Goal: Task Accomplishment & Management: Manage account settings

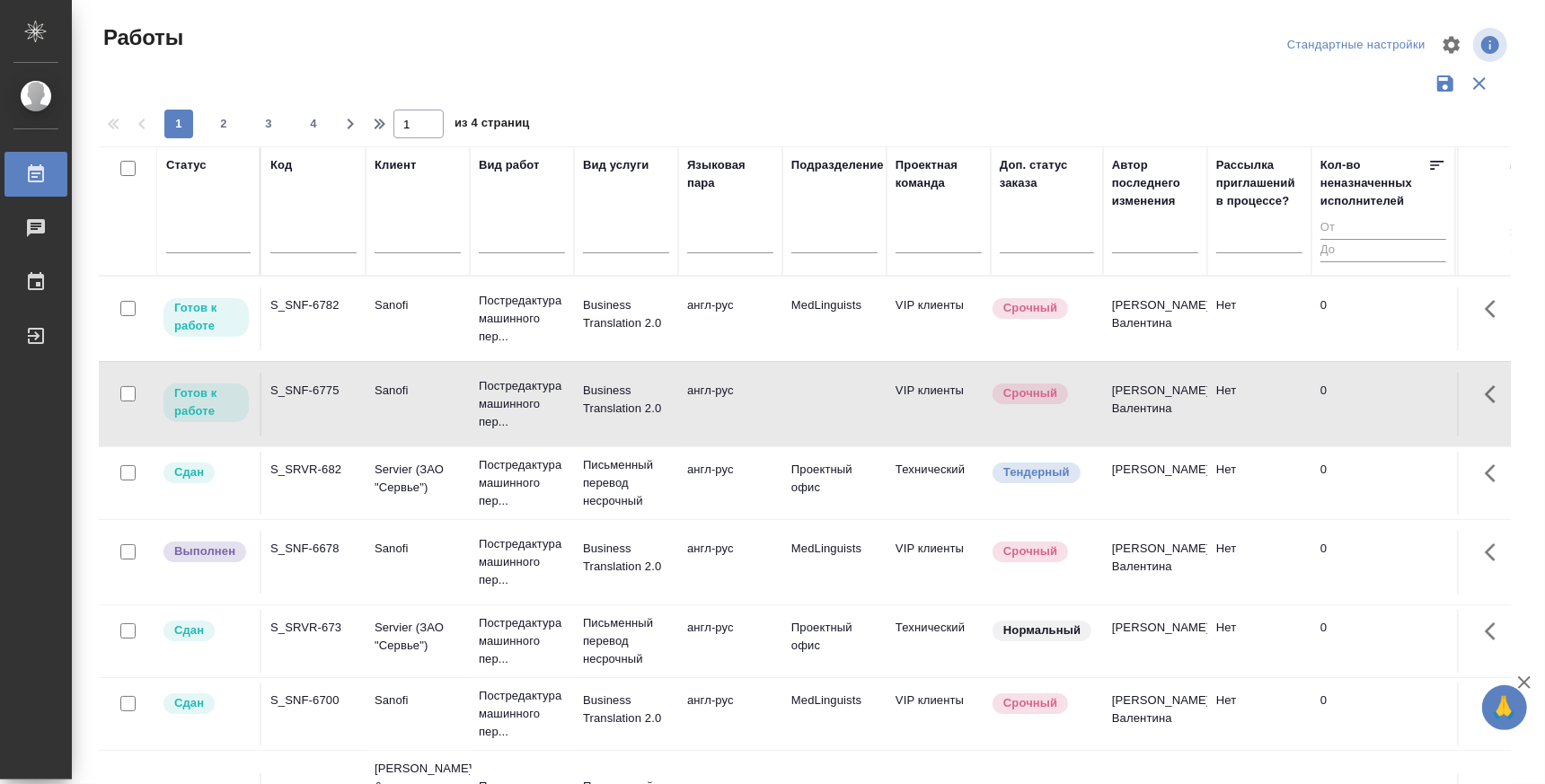
scroll to position [438, 0]
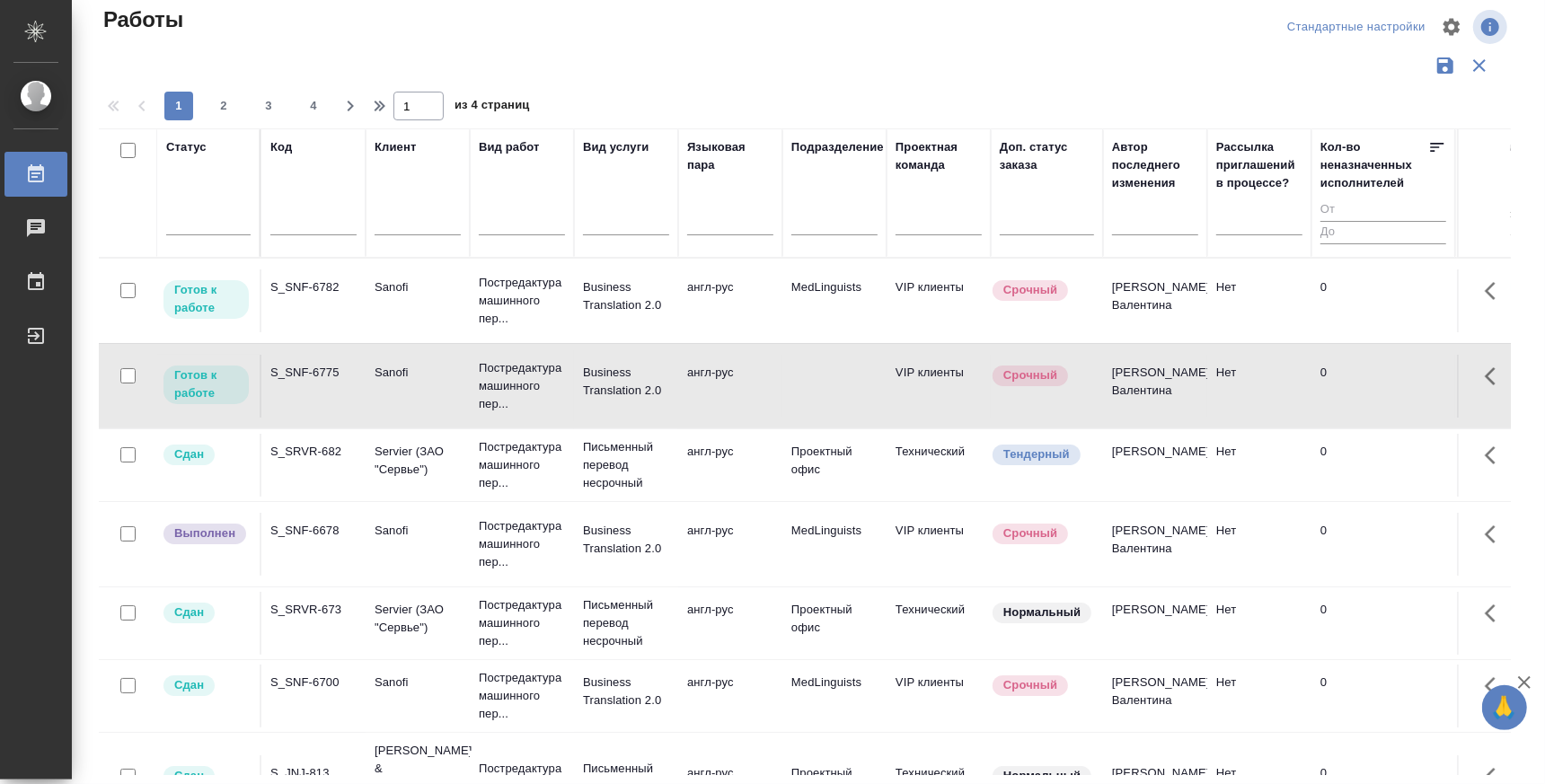
click at [397, 332] on td "Sanofi" at bounding box center [418, 300] width 104 height 63
click at [329, 332] on td "S_SNF-6775" at bounding box center [314, 300] width 104 height 63
click at [947, 332] on td "VIP клиенты" at bounding box center [939, 300] width 104 height 63
click at [1267, 332] on td "Нет" at bounding box center [1259, 300] width 104 height 63
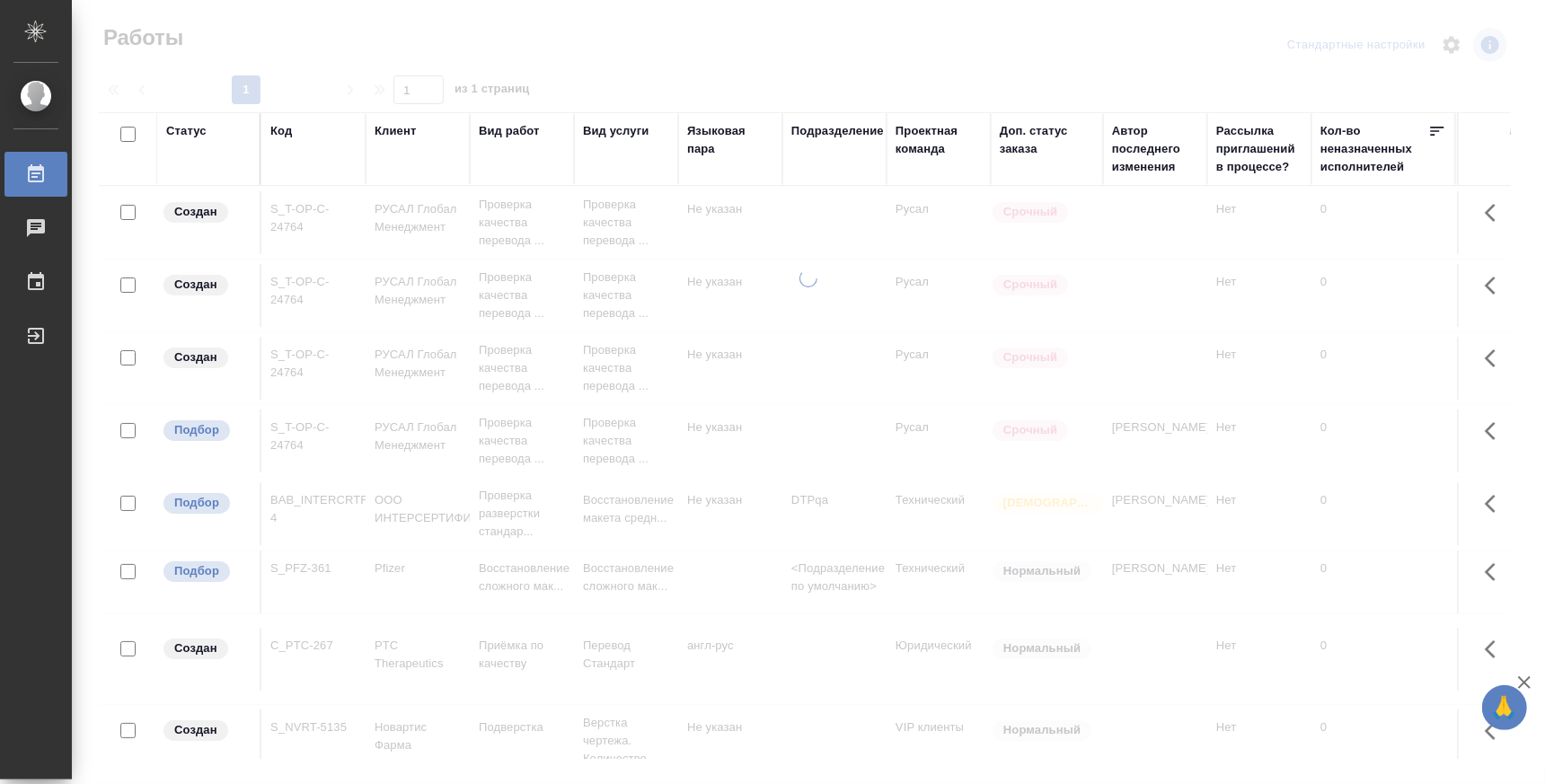
drag, startPoint x: 593, startPoint y: 754, endPoint x: 944, endPoint y: 754, distance: 351.0
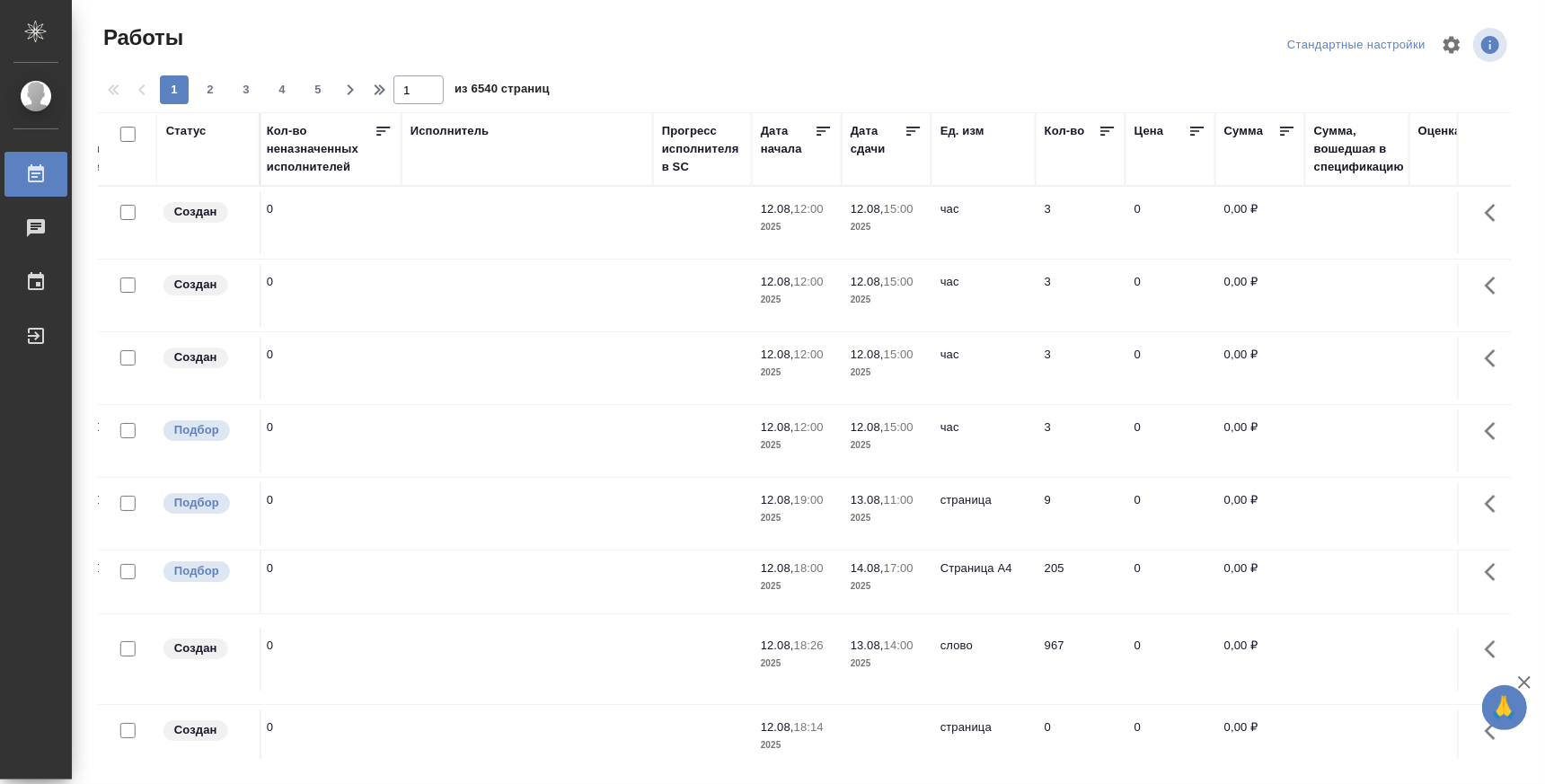
scroll to position [0, 1050]
click at [567, 153] on div "Исполнитель" at bounding box center [532, 150] width 234 height 54
click at [516, 169] on div "Исполнитель" at bounding box center [532, 150] width 234 height 54
click at [445, 128] on div "Исполнитель" at bounding box center [455, 131] width 79 height 18
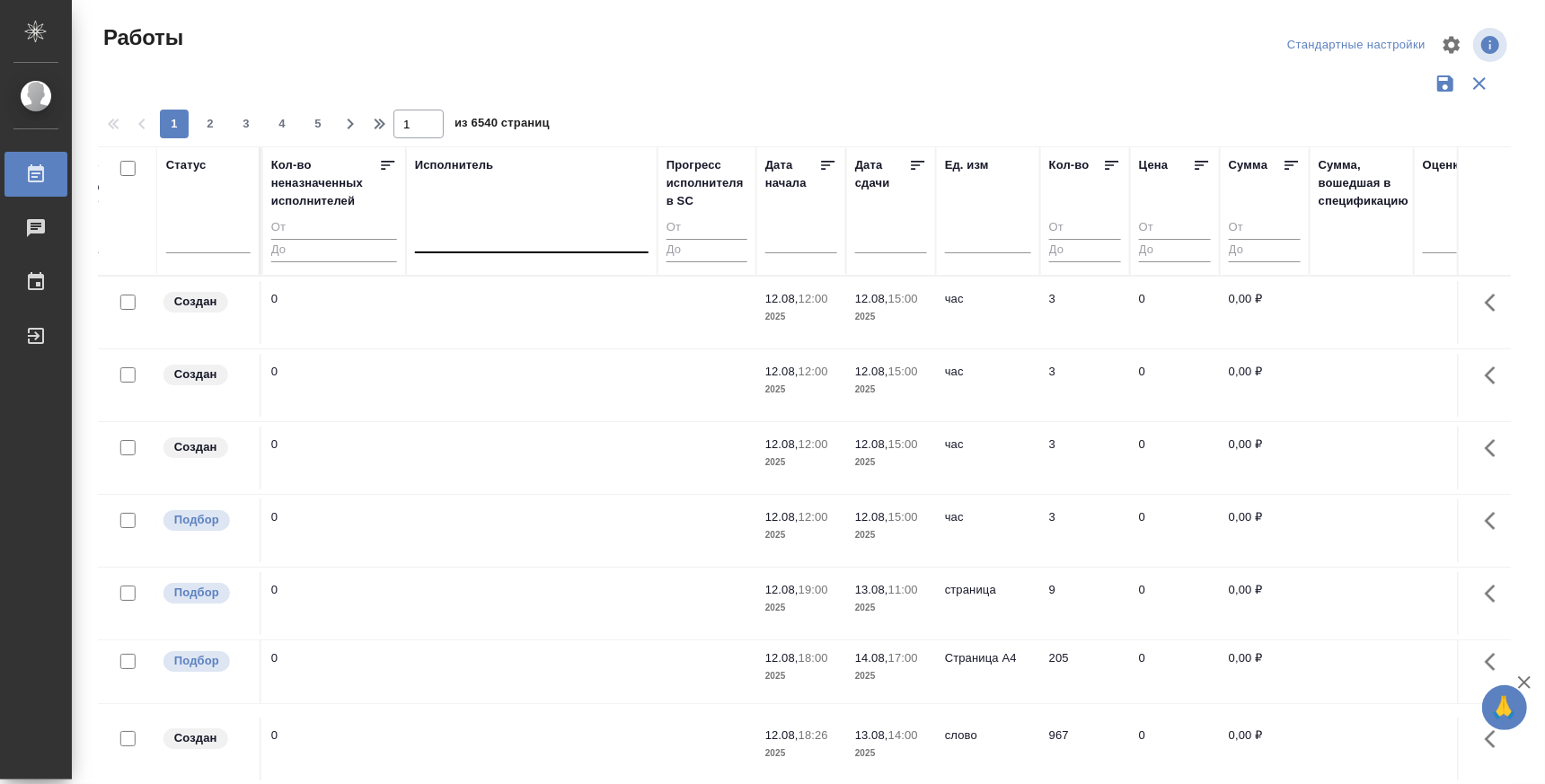
click at [454, 245] on div at bounding box center [532, 235] width 234 height 26
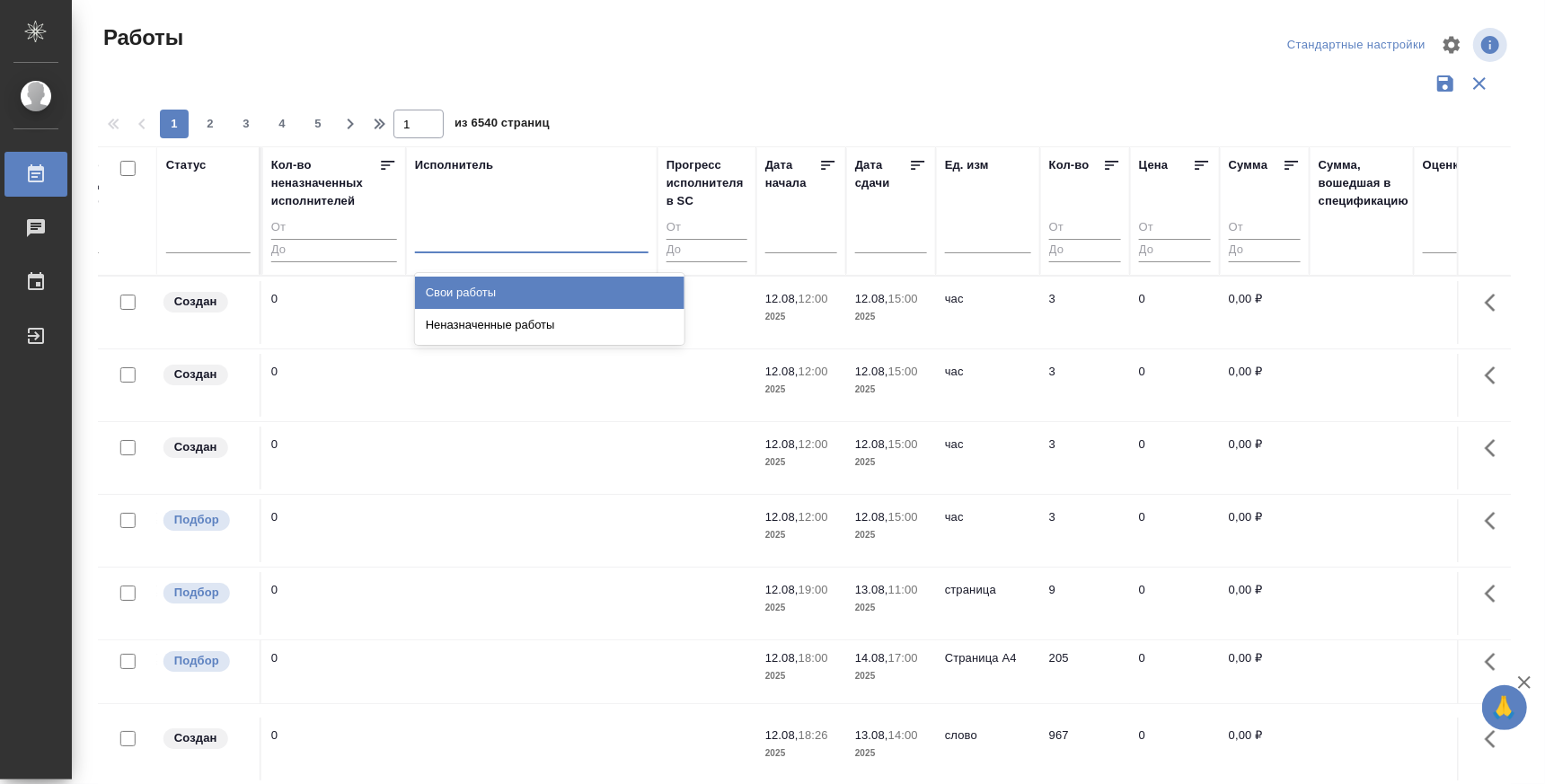
click at [451, 290] on div "Свои работы" at bounding box center [549, 293] width 269 height 32
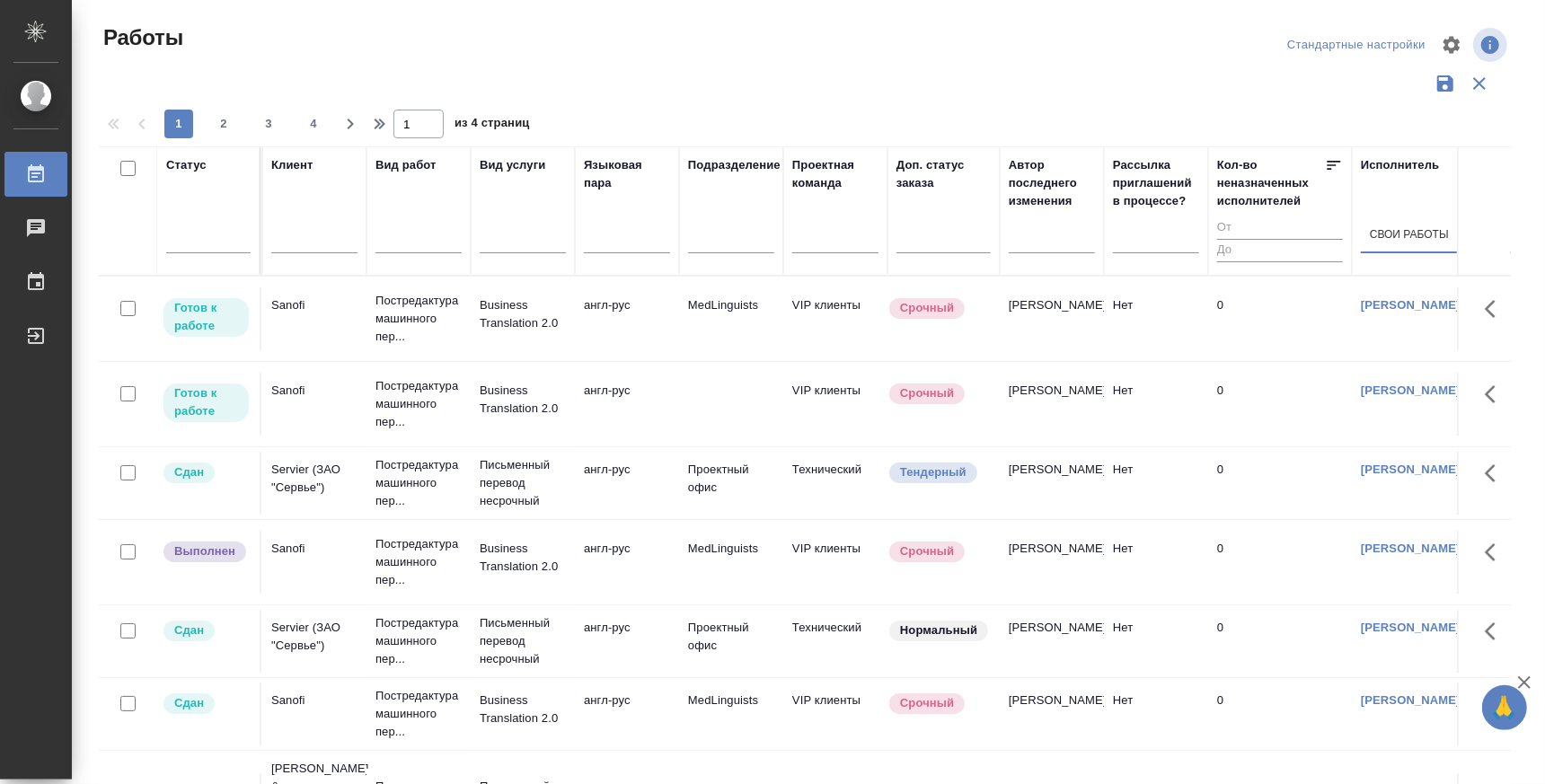
scroll to position [0, 0]
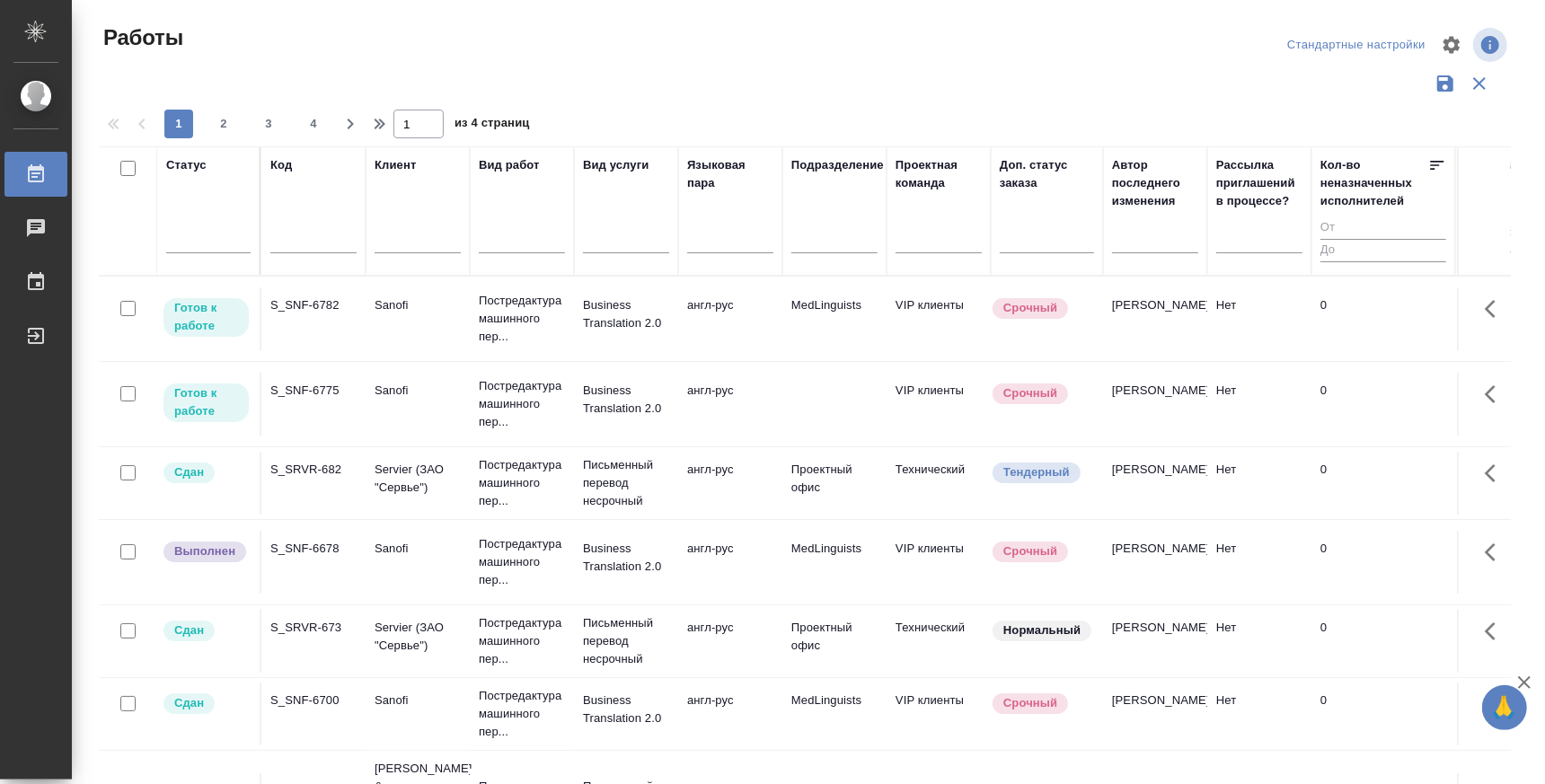
click at [328, 350] on td "S_SNF-6775" at bounding box center [314, 319] width 104 height 63
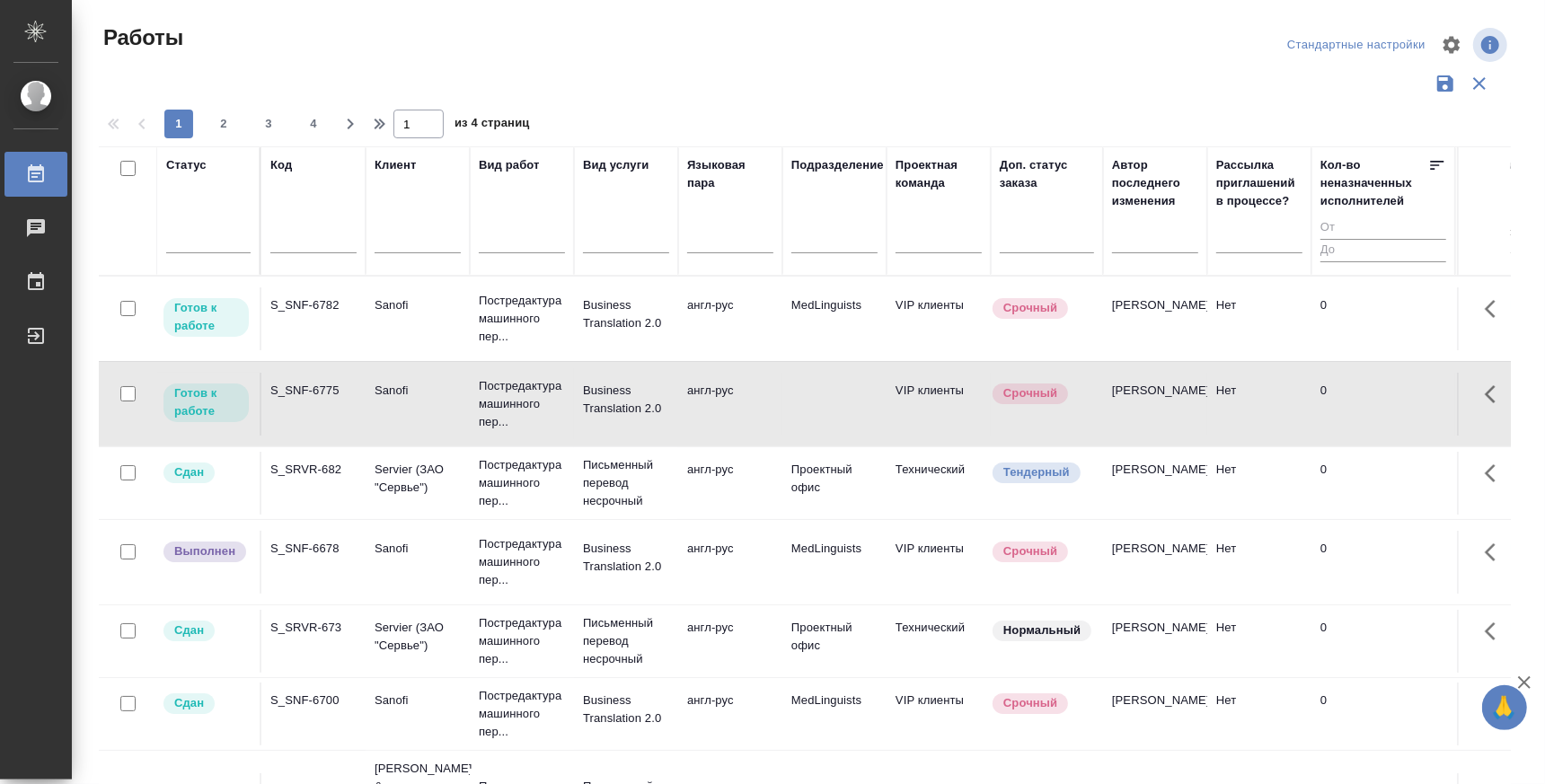
click at [330, 350] on td "S_SNF-6775" at bounding box center [314, 319] width 104 height 63
drag, startPoint x: 330, startPoint y: 410, endPoint x: 280, endPoint y: 419, distance: 50.8
click at [280, 350] on td "S_SNF-6775" at bounding box center [314, 319] width 104 height 63
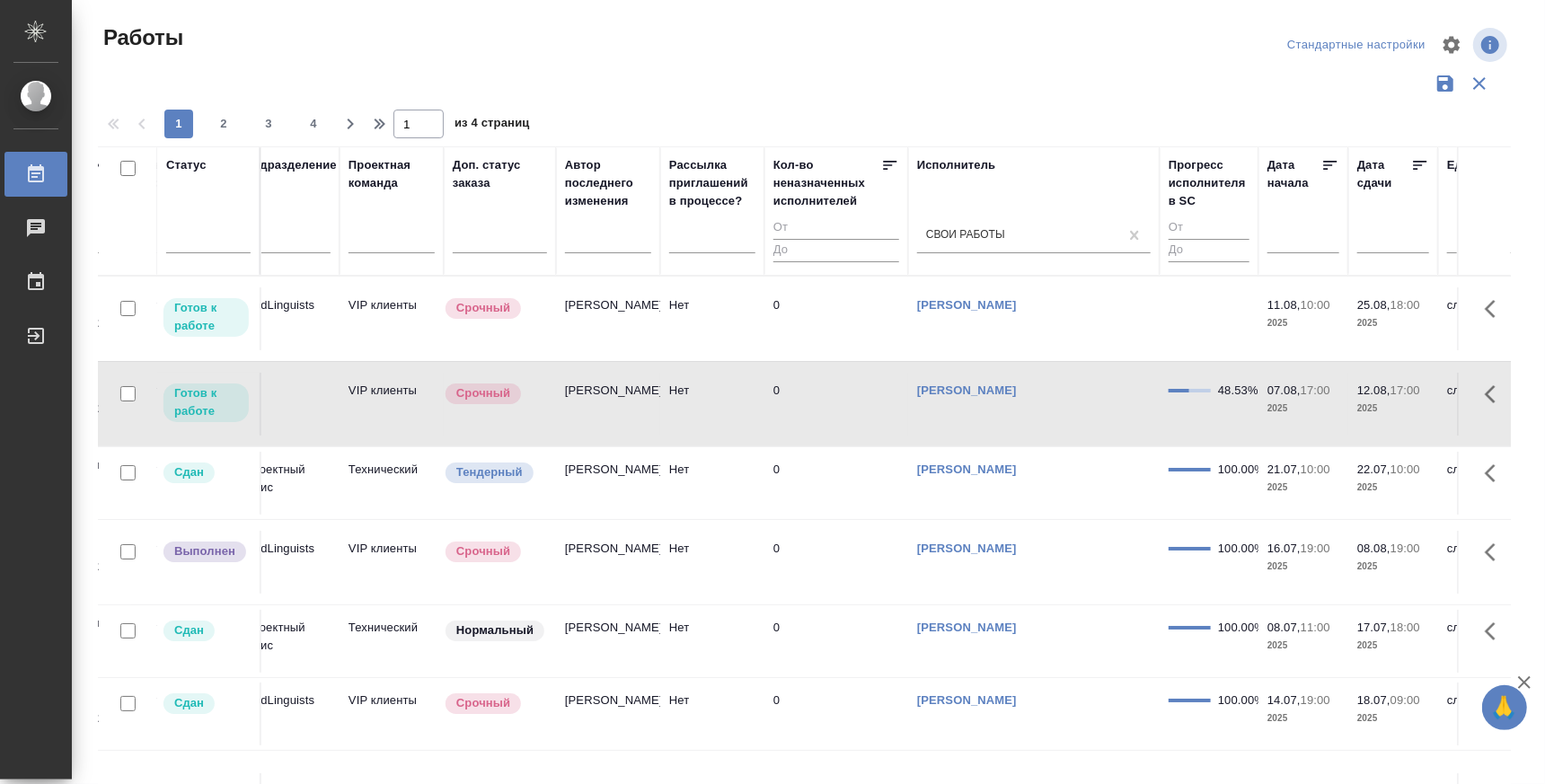
scroll to position [0, 772]
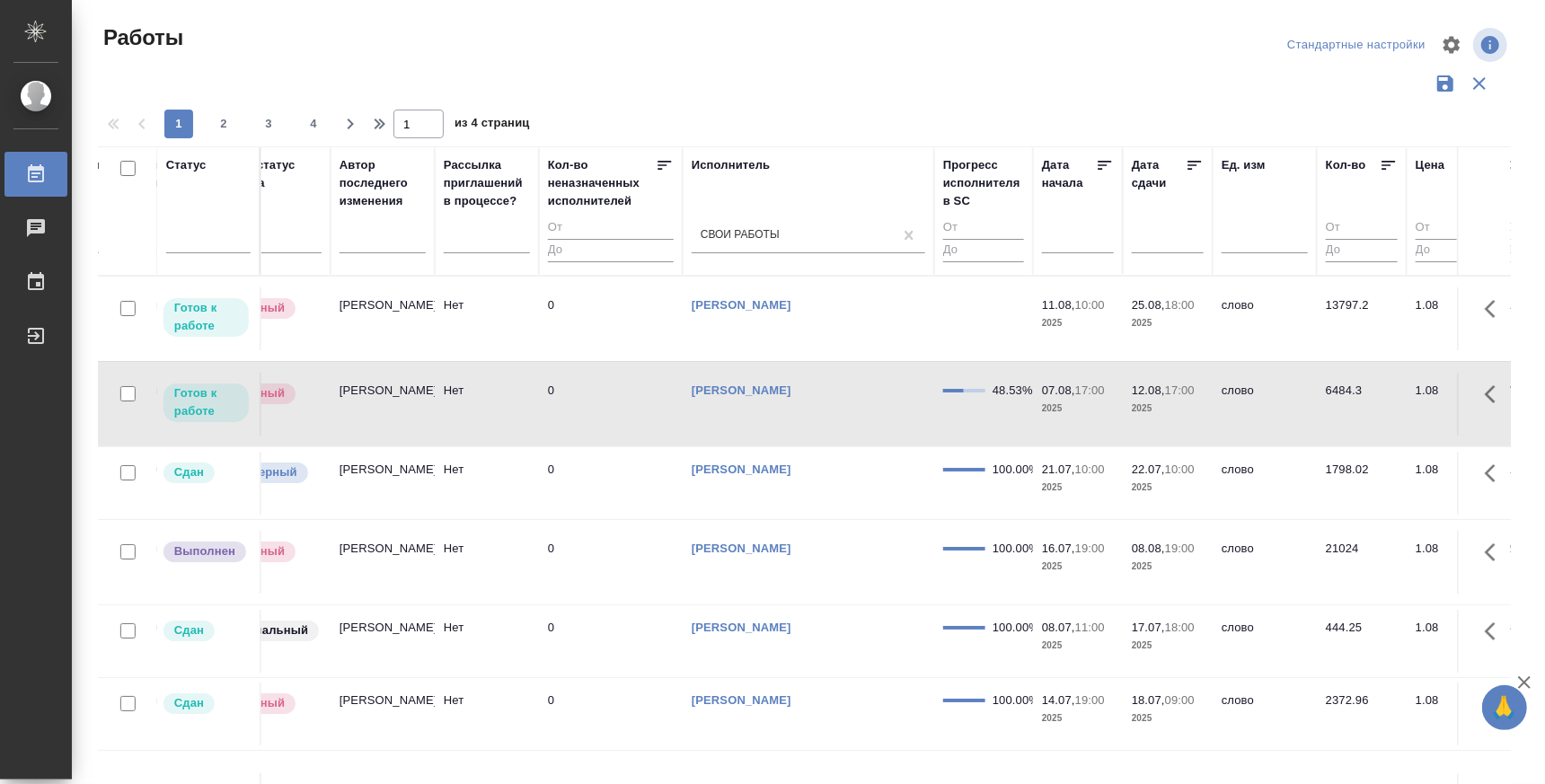
click at [780, 312] on link "[PERSON_NAME]" at bounding box center [741, 305] width 99 height 14
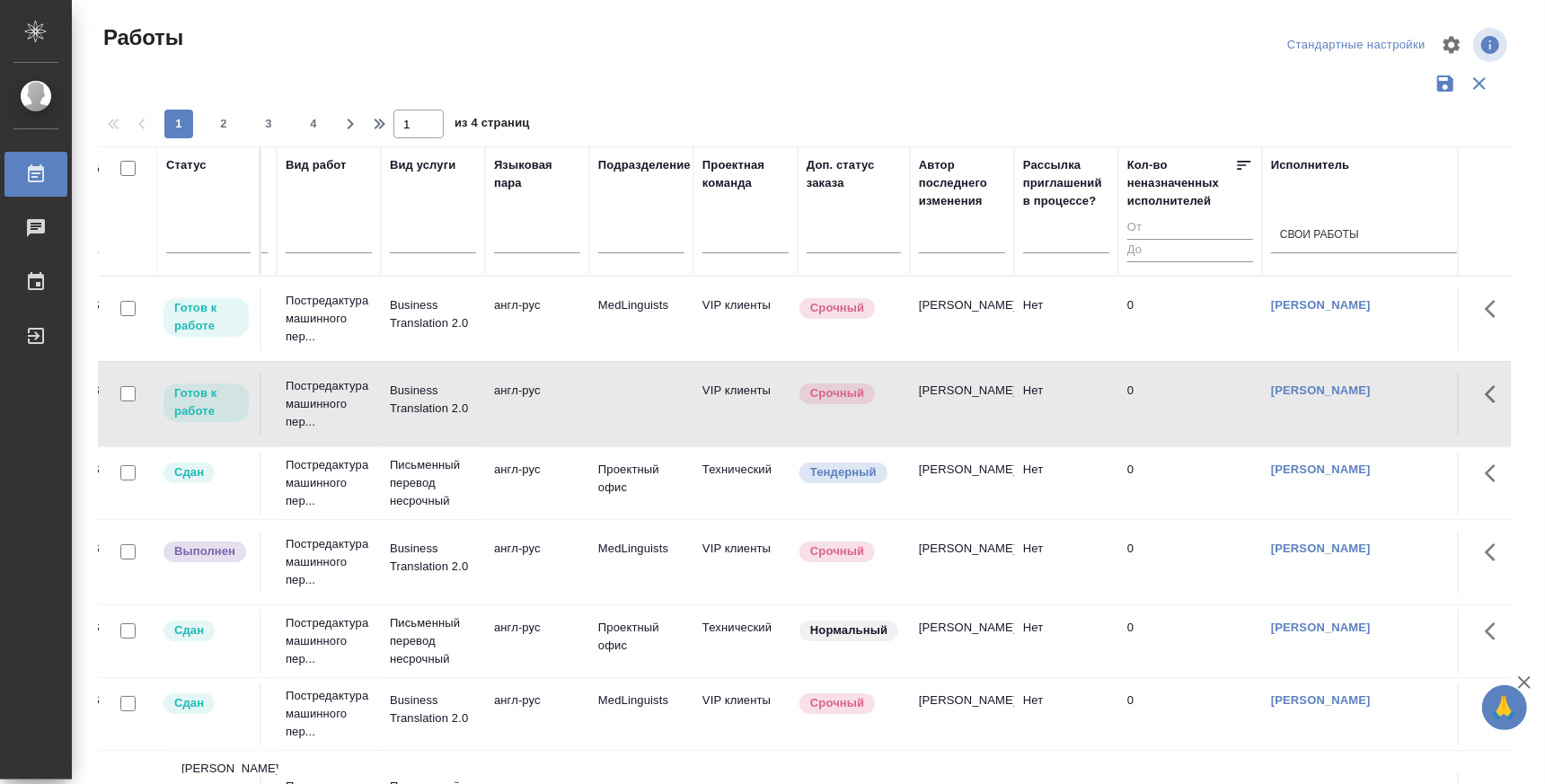
scroll to position [0, 0]
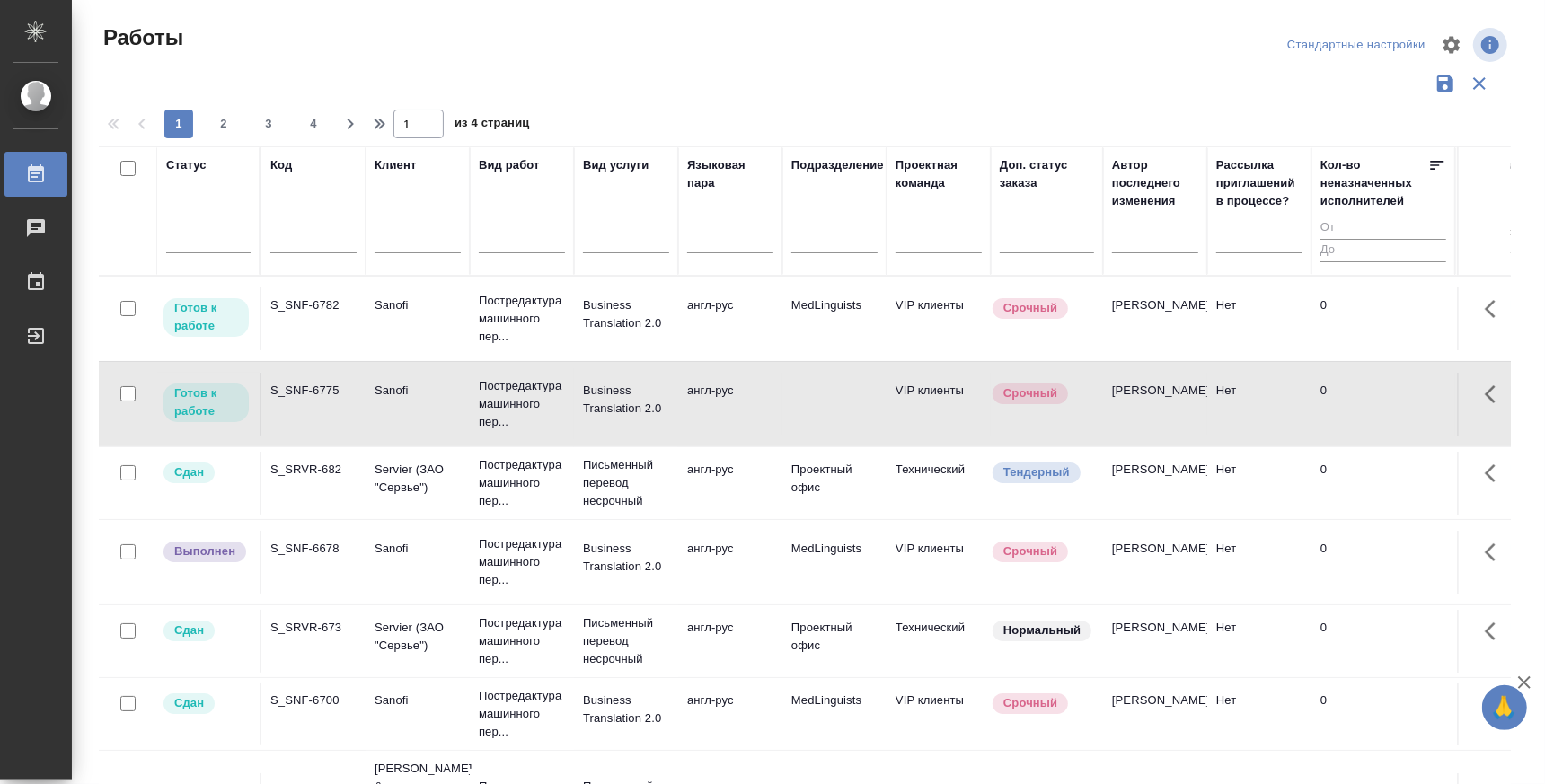
click at [323, 315] on div "S_SNF-6775" at bounding box center [313, 305] width 86 height 18
click at [498, 385] on p "Постредактура машинного пер..." at bounding box center [521, 405] width 86 height 54
click at [1049, 395] on p "Срочный" at bounding box center [1030, 393] width 54 height 18
click at [936, 350] on td "VIP клиенты" at bounding box center [939, 319] width 104 height 63
click at [199, 387] on p "Готов к работе" at bounding box center [206, 402] width 64 height 36
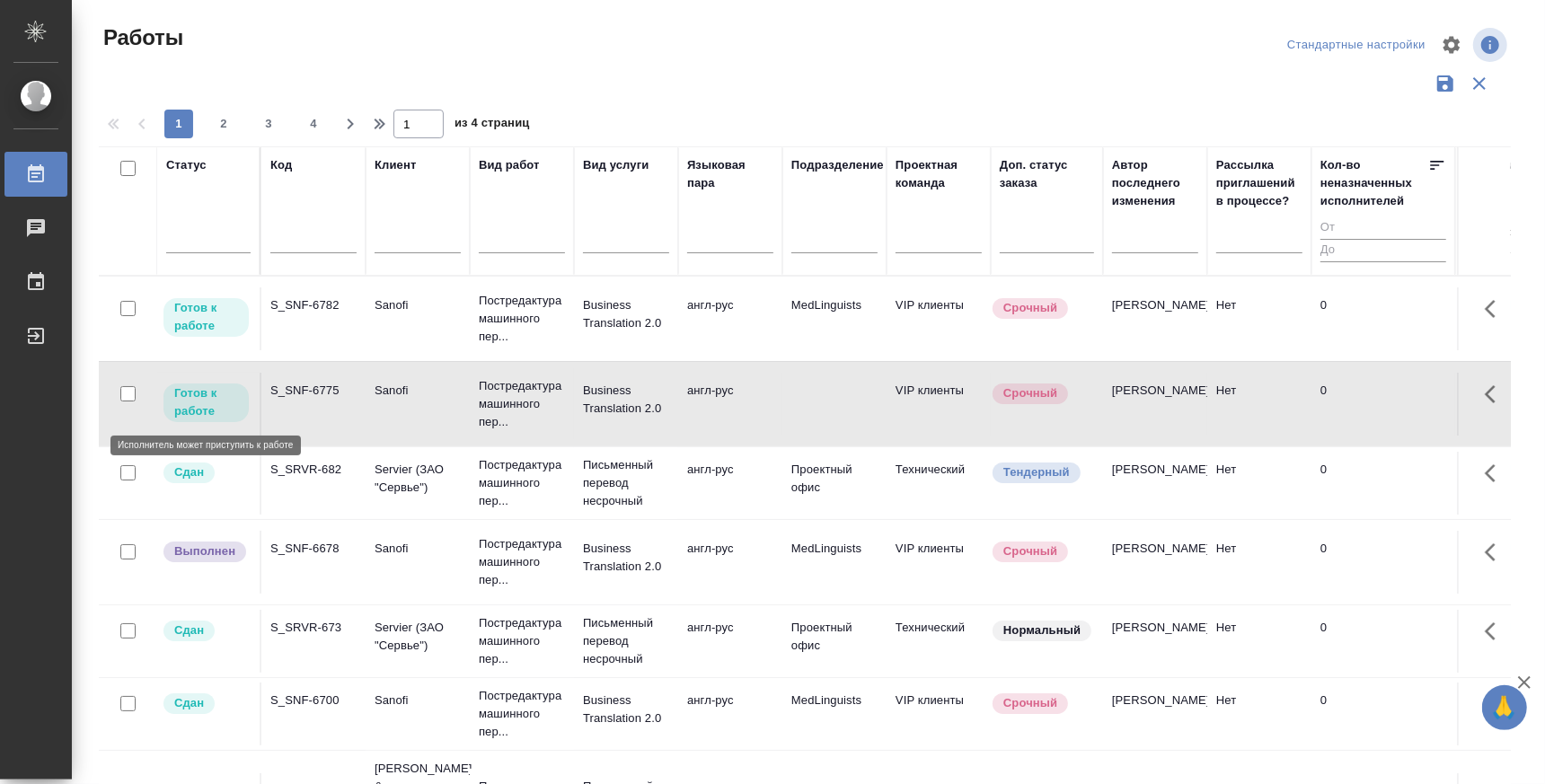
click at [203, 399] on p "Готов к работе" at bounding box center [206, 402] width 64 height 36
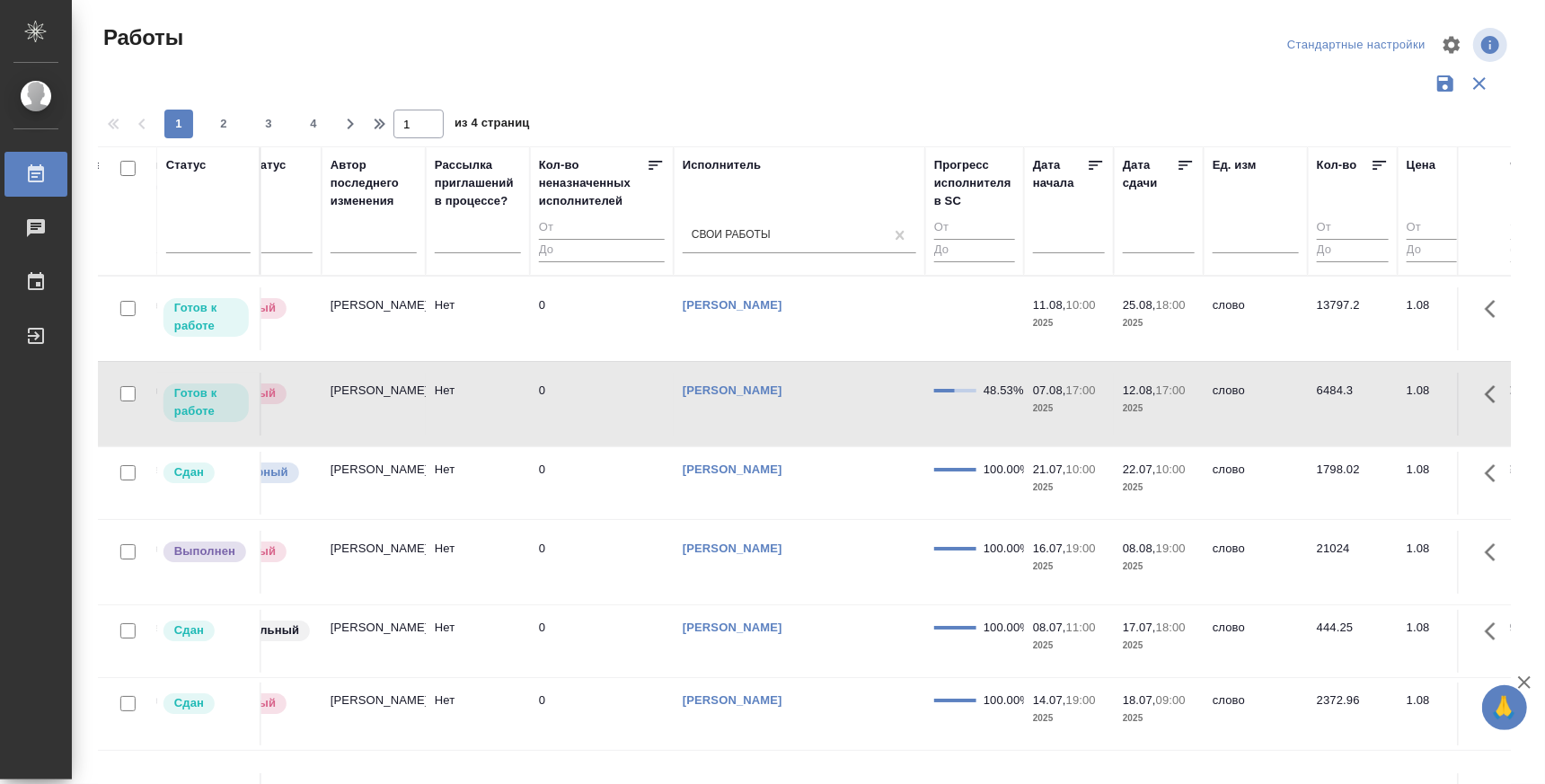
scroll to position [0, 839]
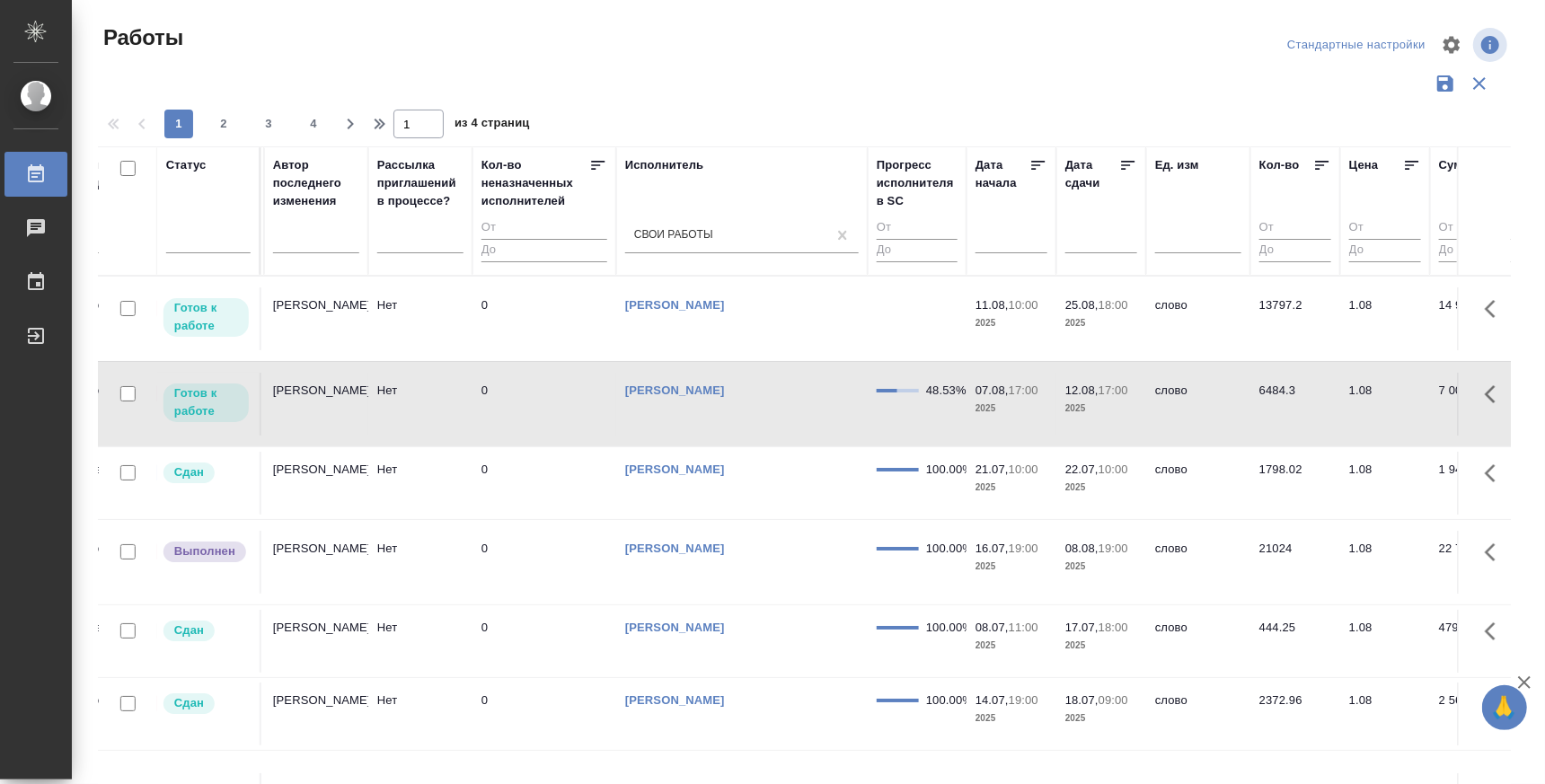
click at [922, 396] on div "48.53%" at bounding box center [917, 390] width 81 height 18
drag, startPoint x: 799, startPoint y: 773, endPoint x: 928, endPoint y: 782, distance: 129.3
click at [928, 782] on div "Статус Код Клиент Вид работ Вид услуги Языковая пара Подразделение Проектная ко…" at bounding box center [804, 470] width 1413 height 647
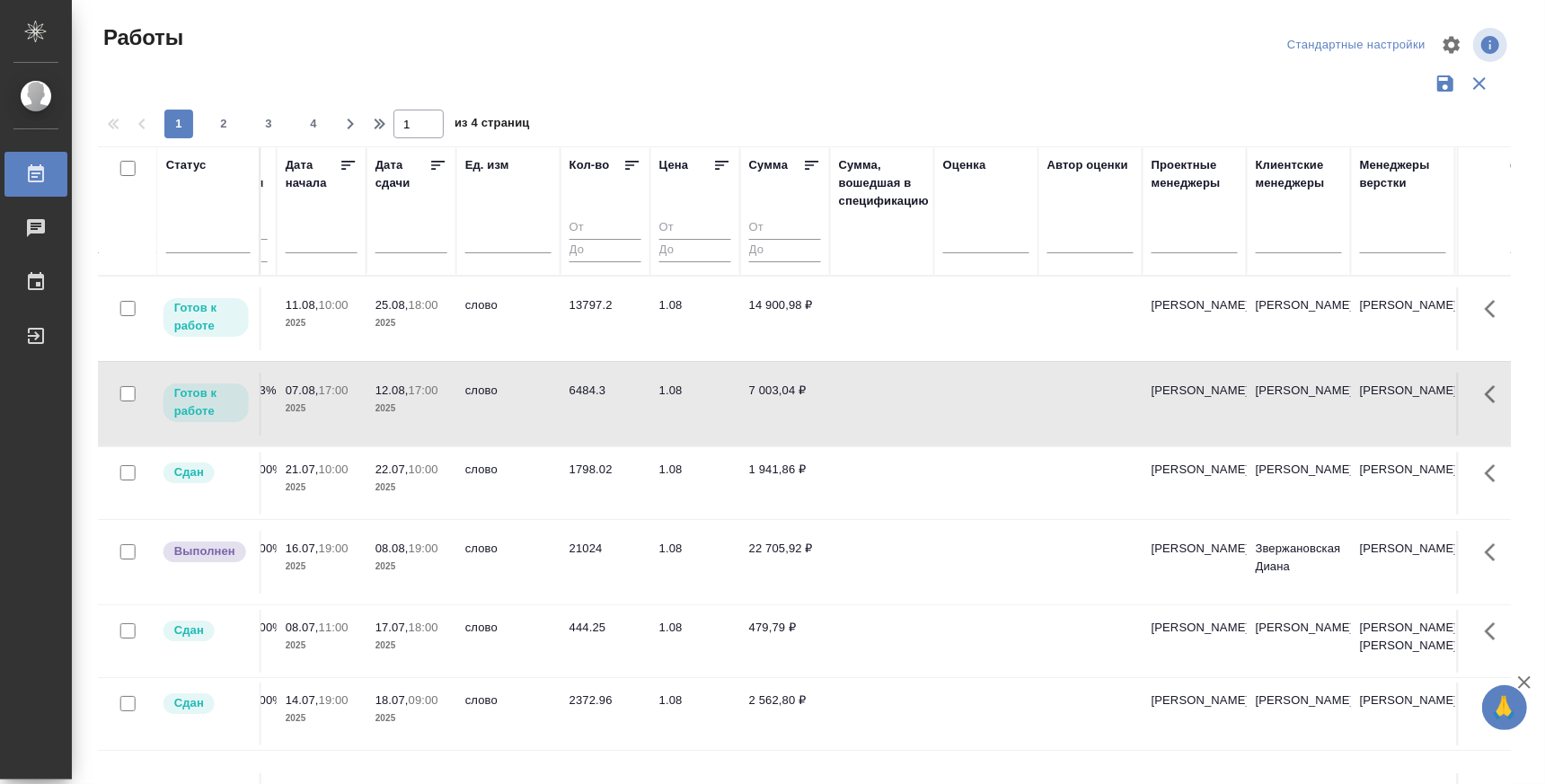
scroll to position [0, 1620]
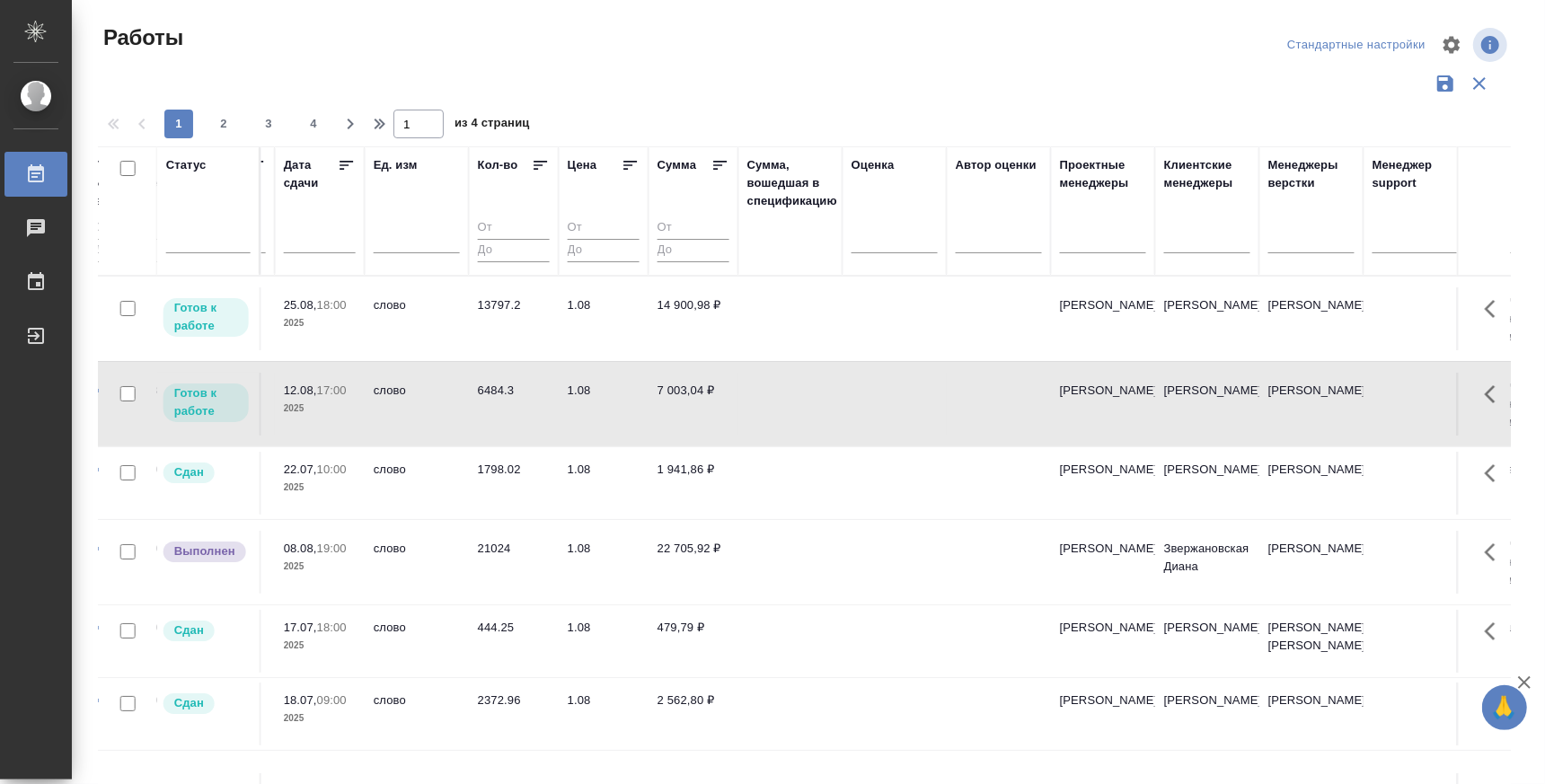
drag, startPoint x: 1225, startPoint y: 775, endPoint x: 1301, endPoint y: 778, distance: 76.1
click at [1301, 778] on div "Статус Код Клиент Вид работ Вид услуги Языковая пара Подразделение Проектная ко…" at bounding box center [804, 470] width 1413 height 647
click at [1070, 350] on td "[PERSON_NAME]" at bounding box center [1104, 319] width 104 height 63
click at [1459, 393] on div at bounding box center [1485, 394] width 52 height 43
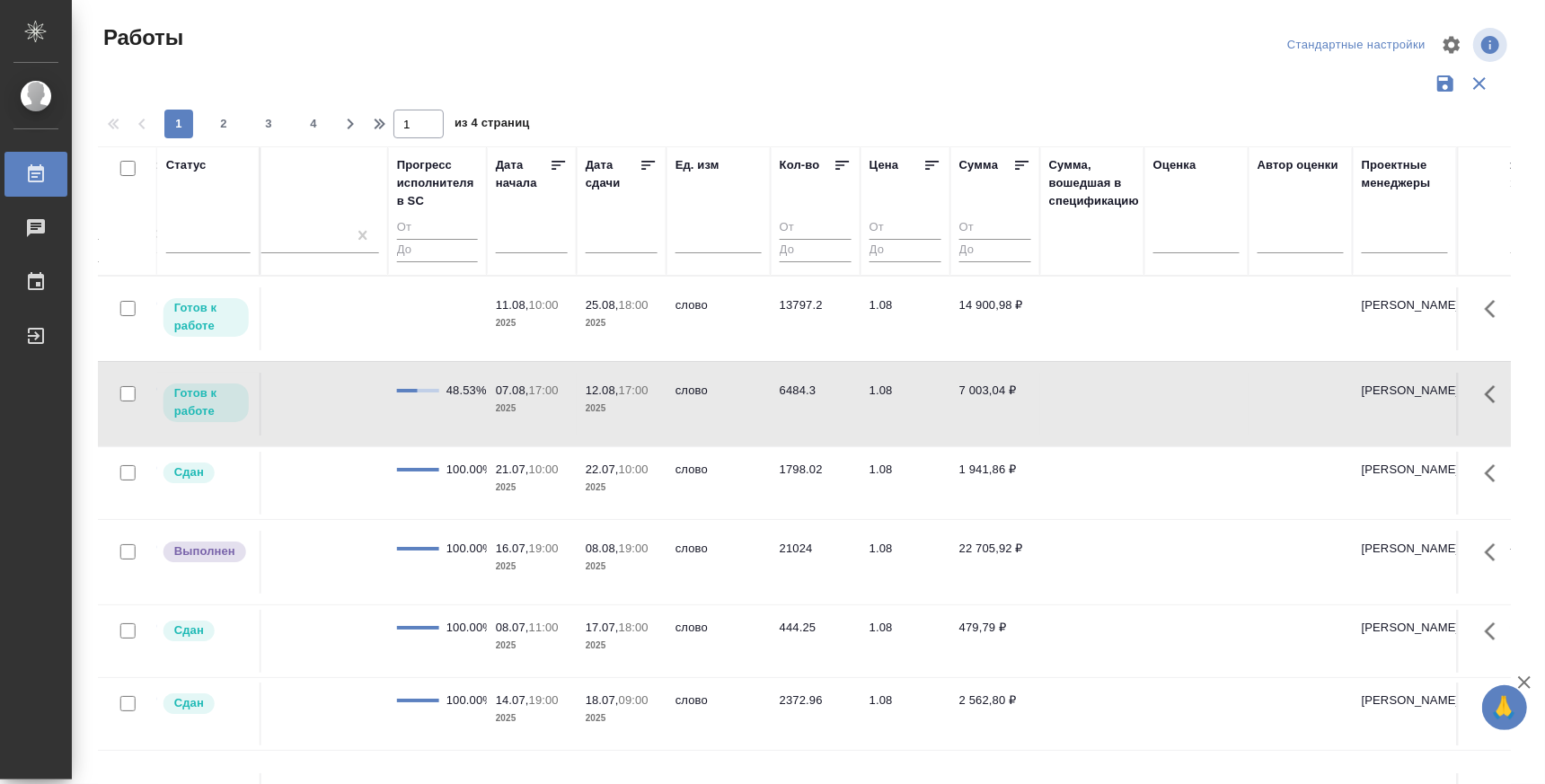
drag, startPoint x: 475, startPoint y: 745, endPoint x: 379, endPoint y: 536, distance: 230.0
click at [431, 350] on td "100.00%" at bounding box center [437, 319] width 98 height 63
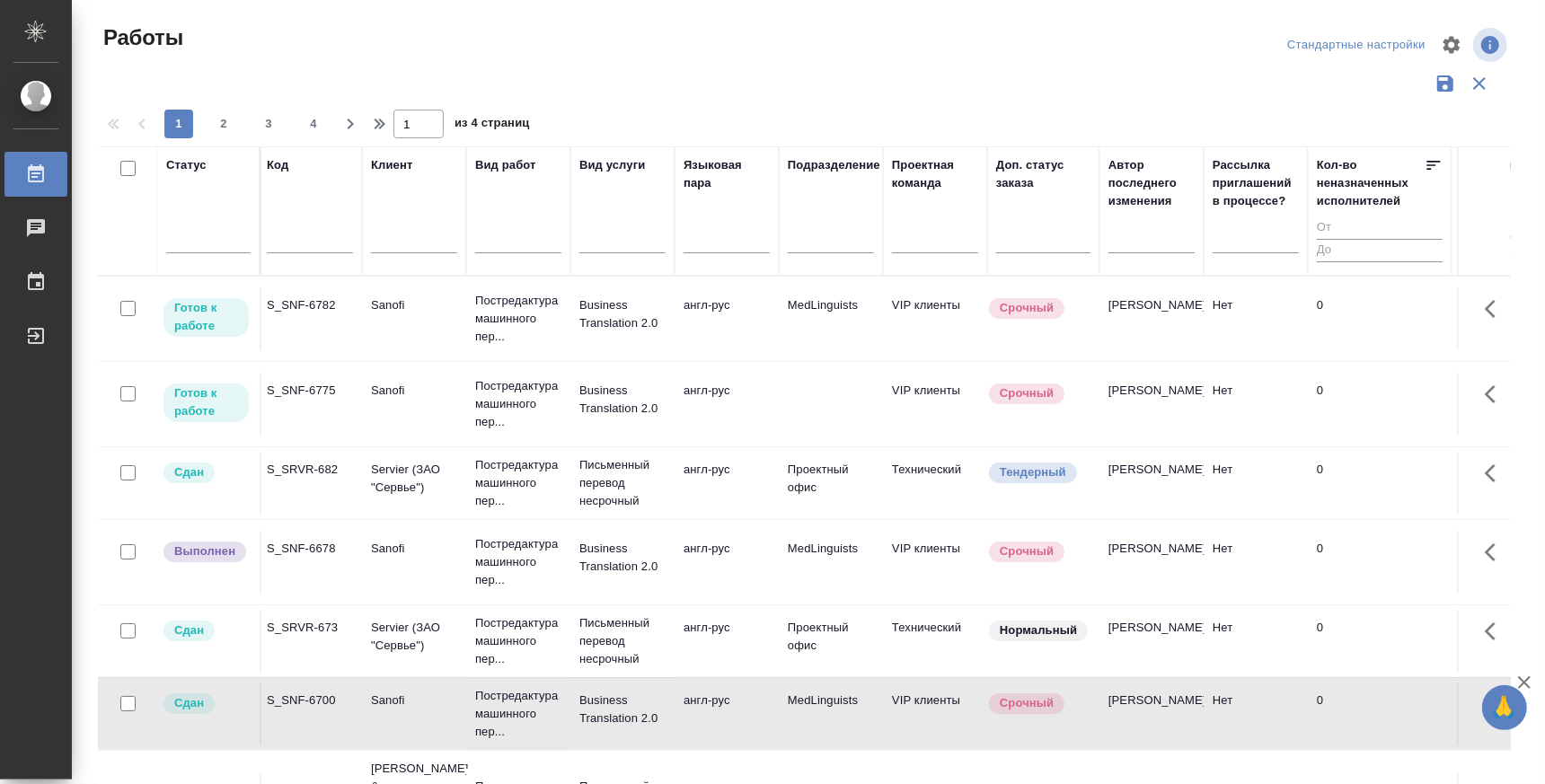
scroll to position [0, 0]
click at [328, 315] on div "S_SNF-6775" at bounding box center [313, 305] width 86 height 18
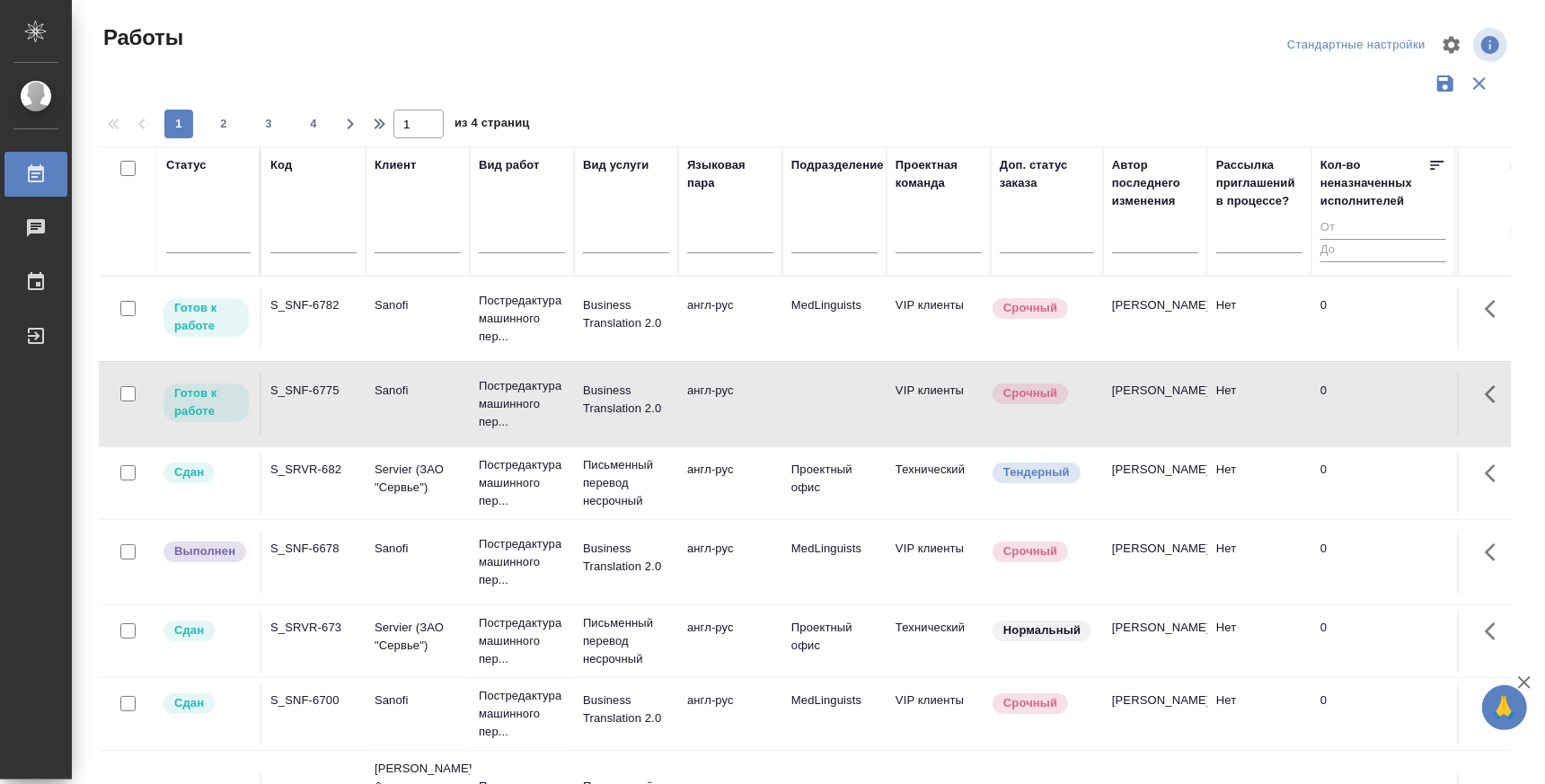
click at [329, 315] on div "S_SNF-6775" at bounding box center [313, 305] width 86 height 18
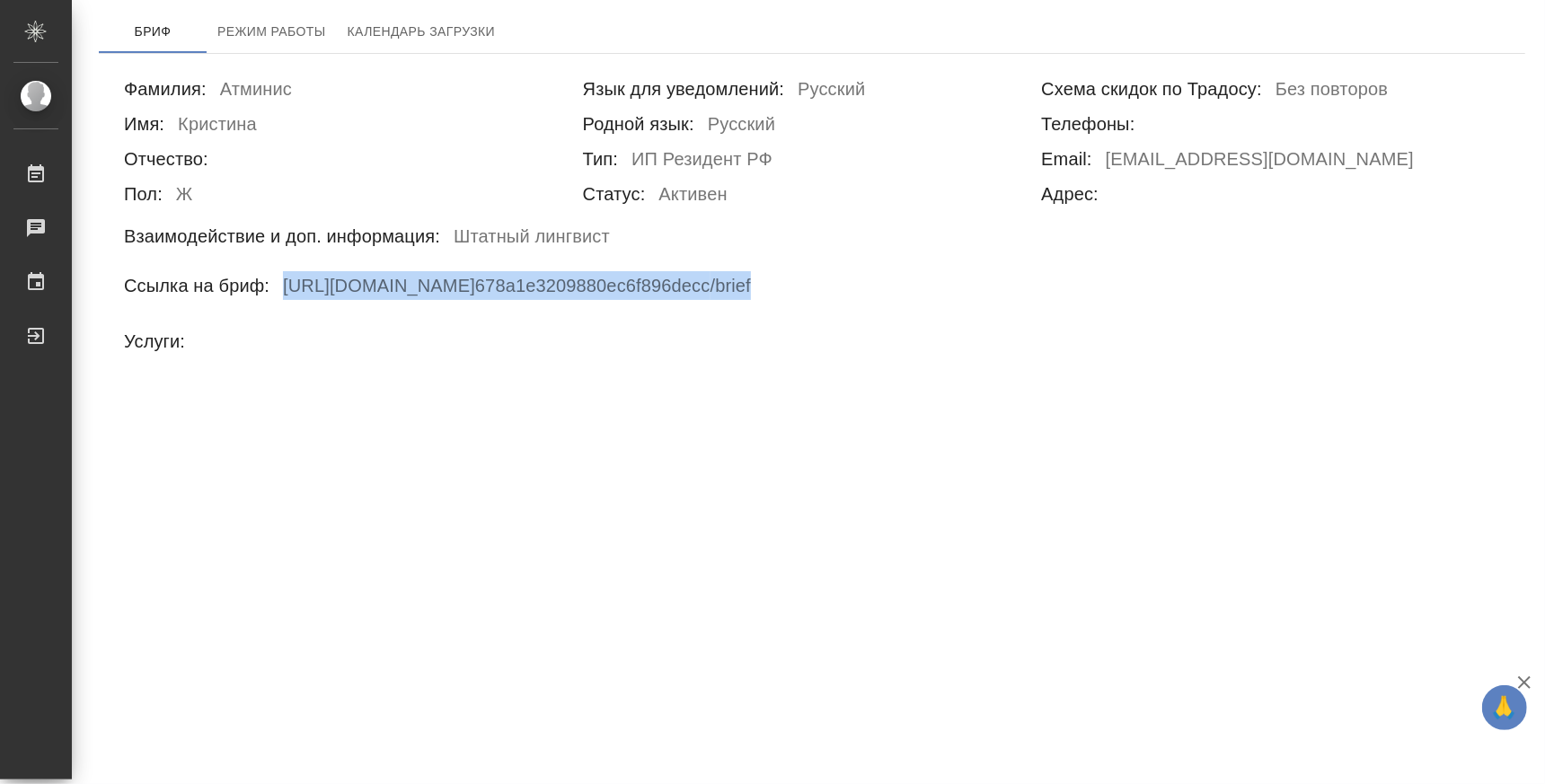
drag, startPoint x: 837, startPoint y: 291, endPoint x: 285, endPoint y: 291, distance: 552.0
click at [285, 291] on div "Ссылка на бриф: https://tera.awatera.com/vendor/ 678a1e3209880ec6f896decc /brief" at bounding box center [811, 289] width 1376 height 35
copy h6 "https://tera.awatera.com/vendor/ 678a1e3209880ec6f896decc /brief"
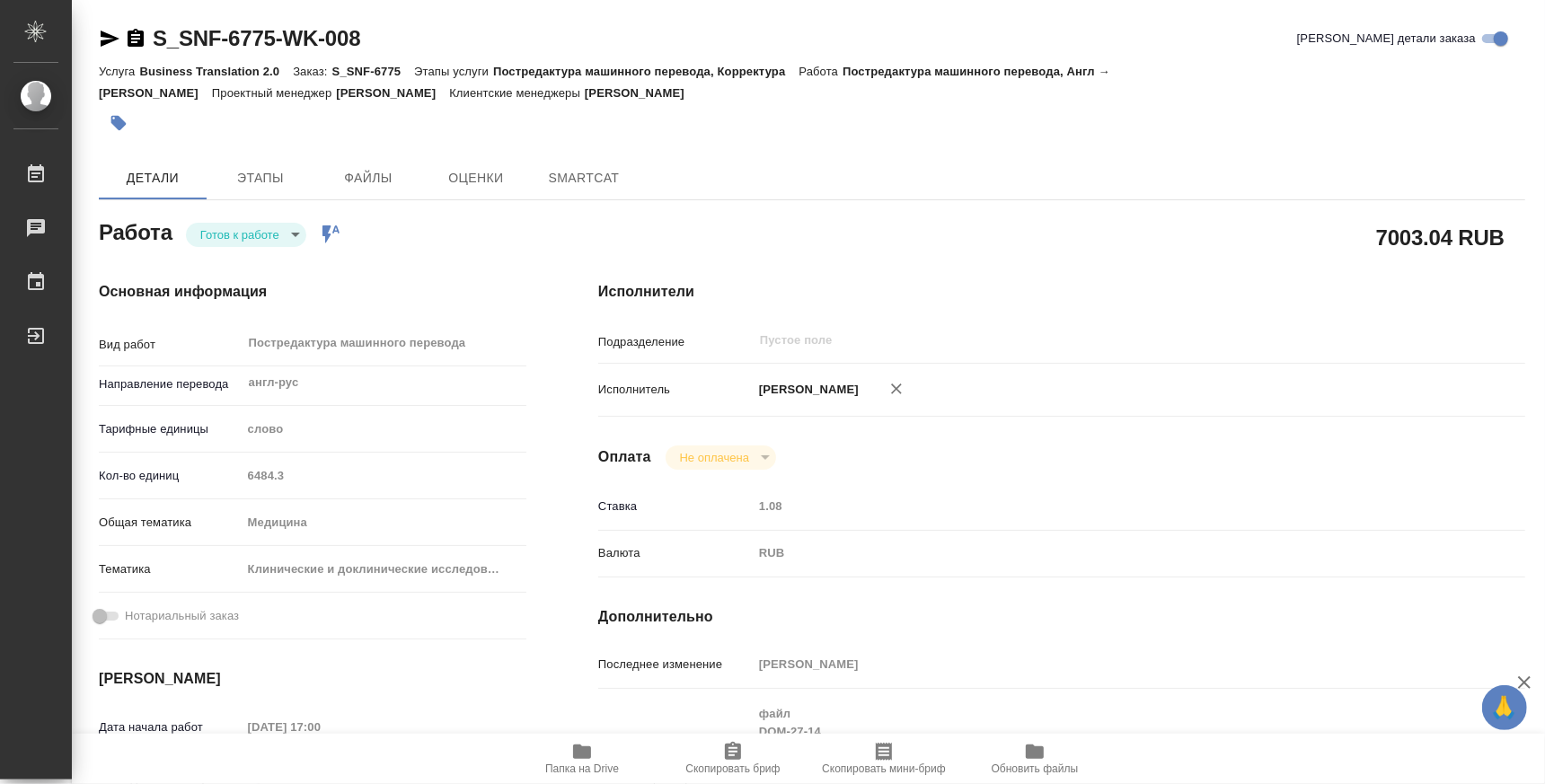
type textarea "x"
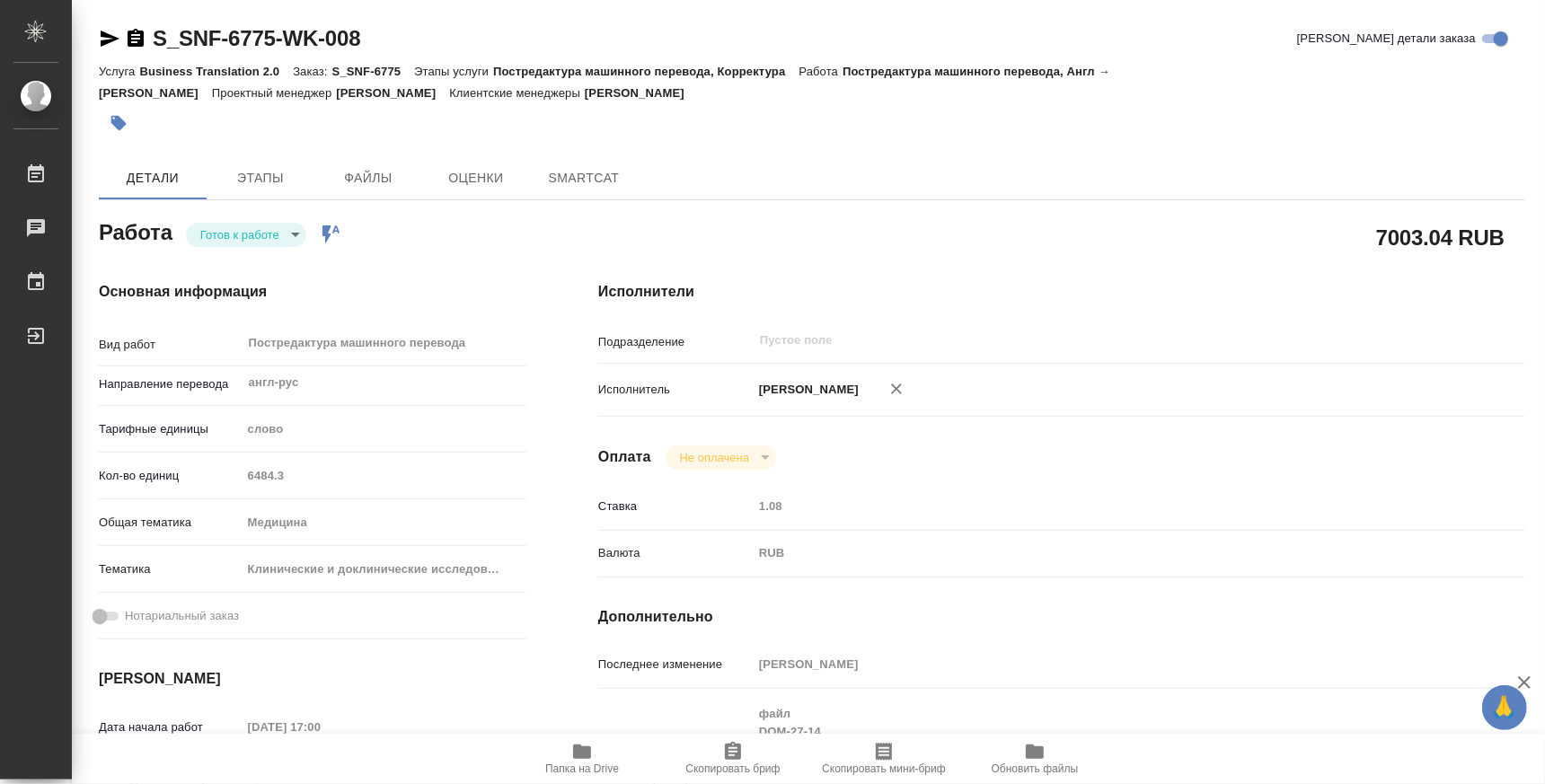
type textarea "x"
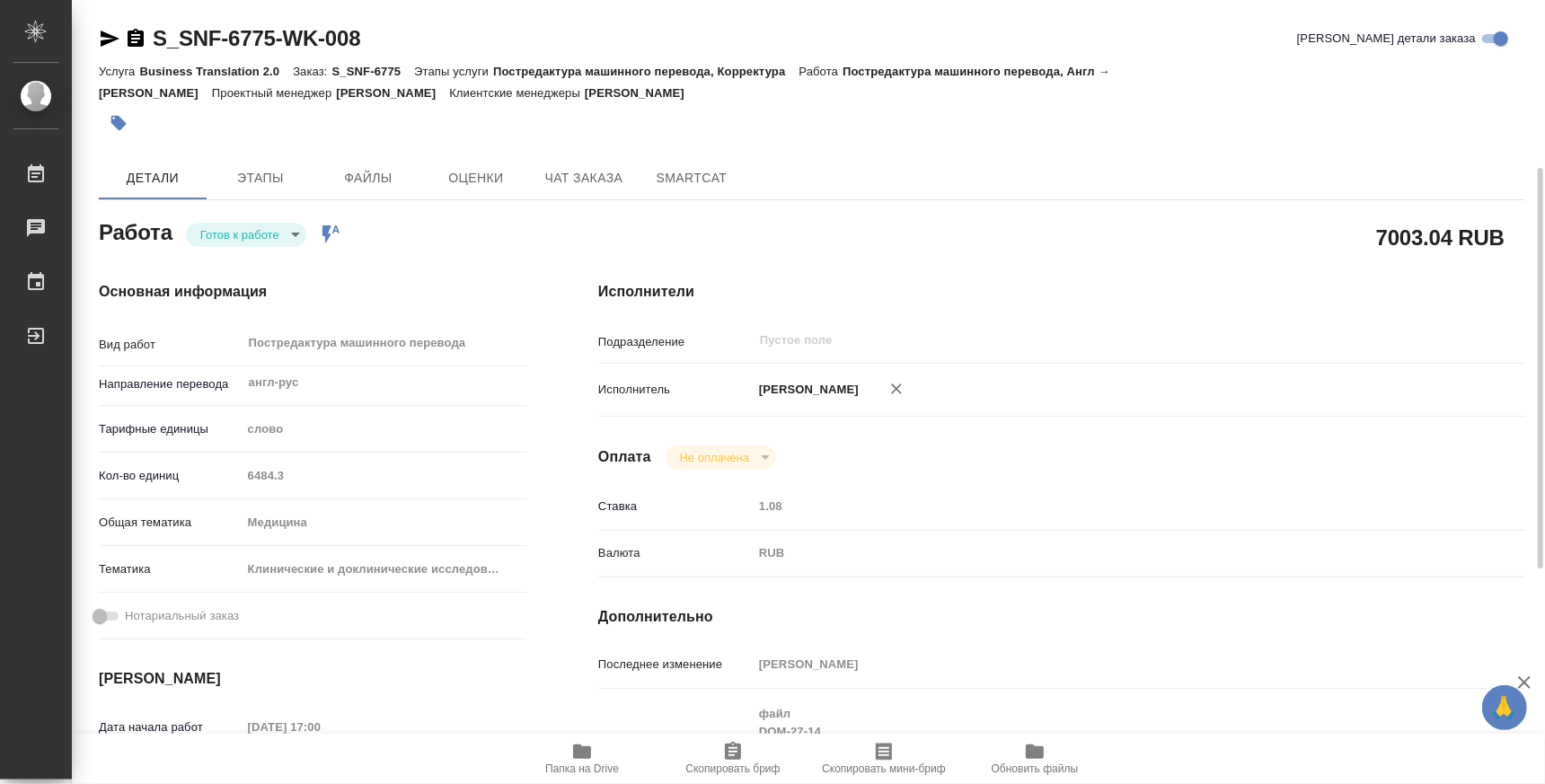
scroll to position [335, 0]
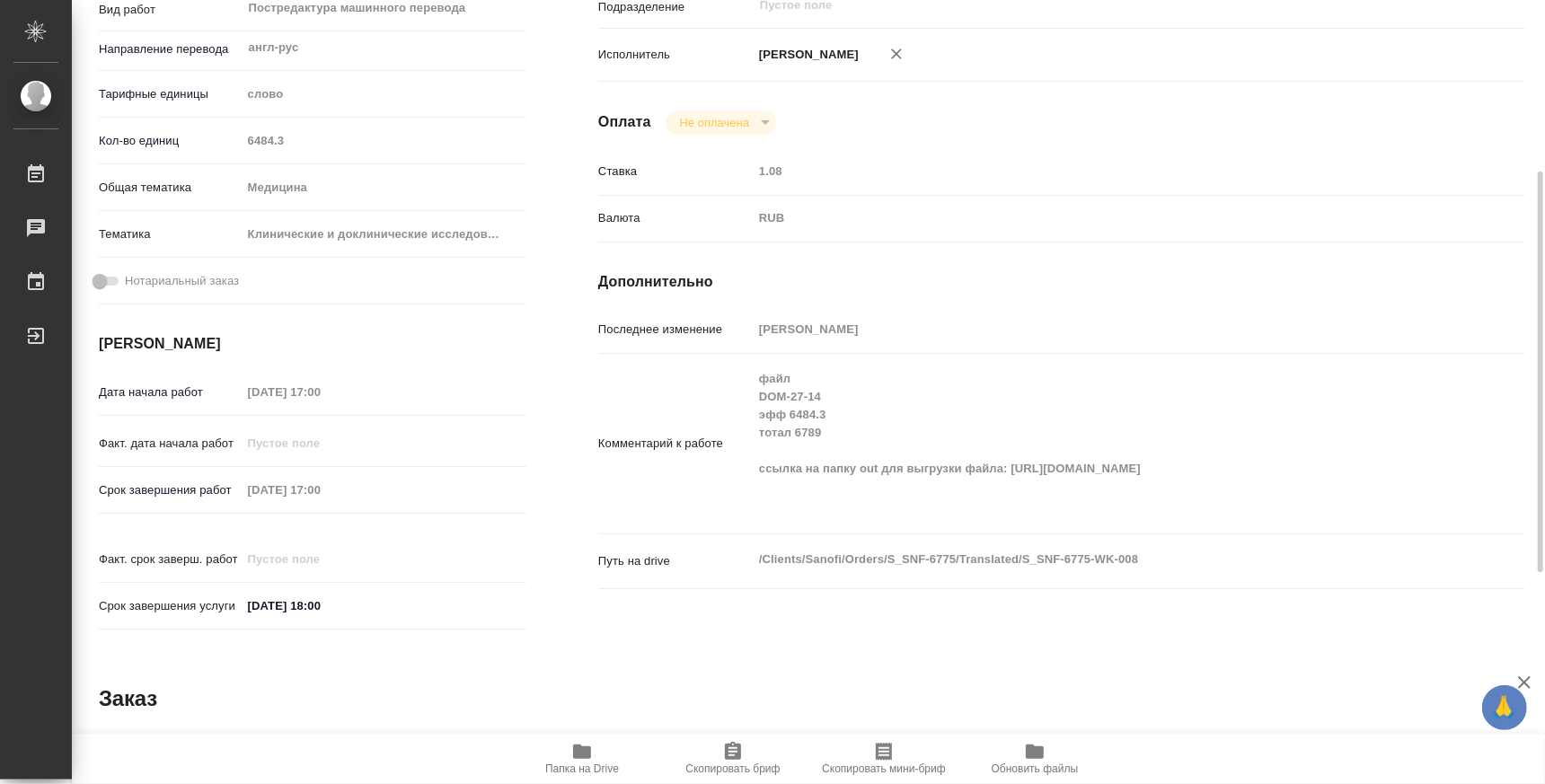
type textarea "x"
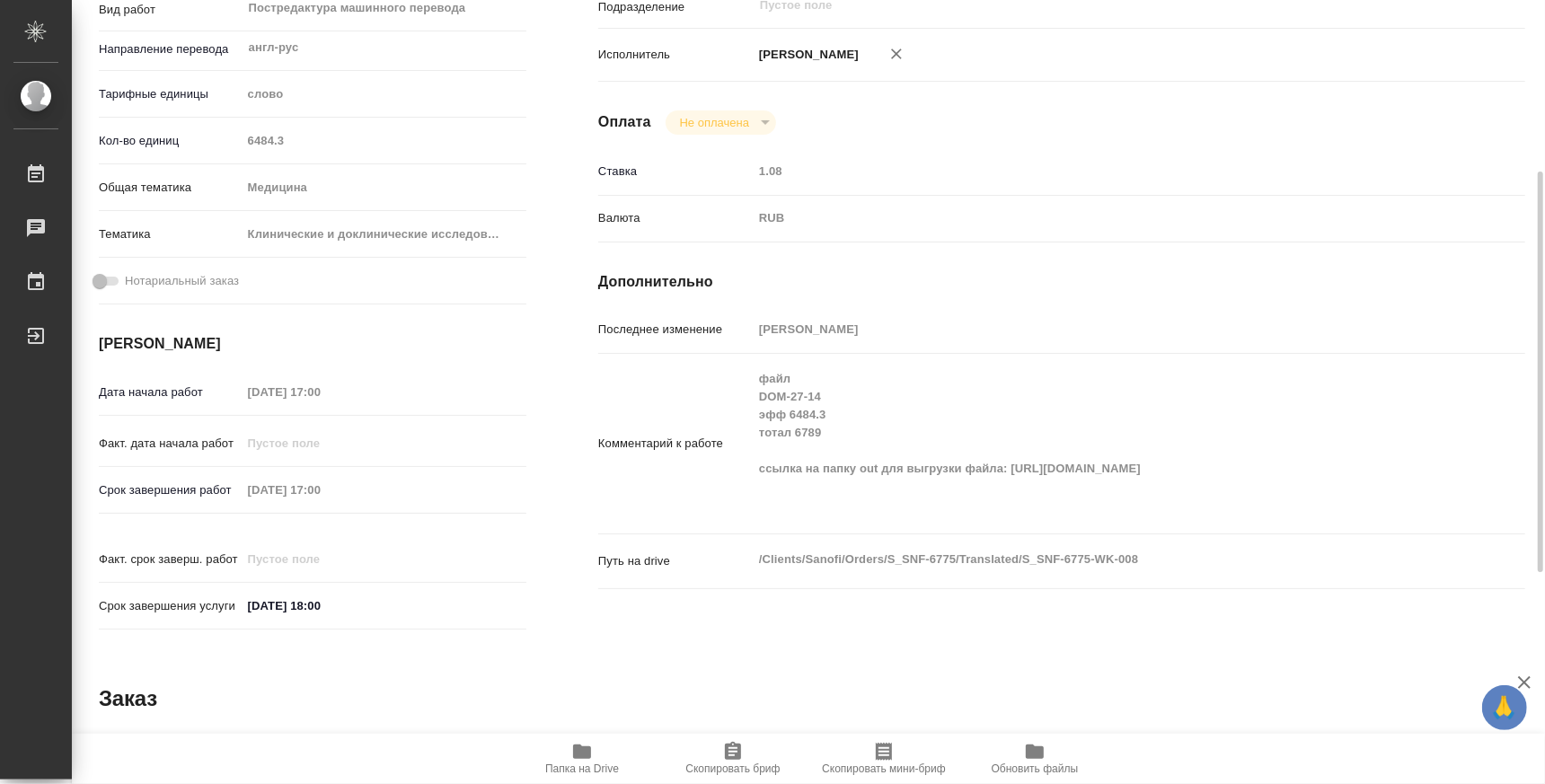
scroll to position [110, 0]
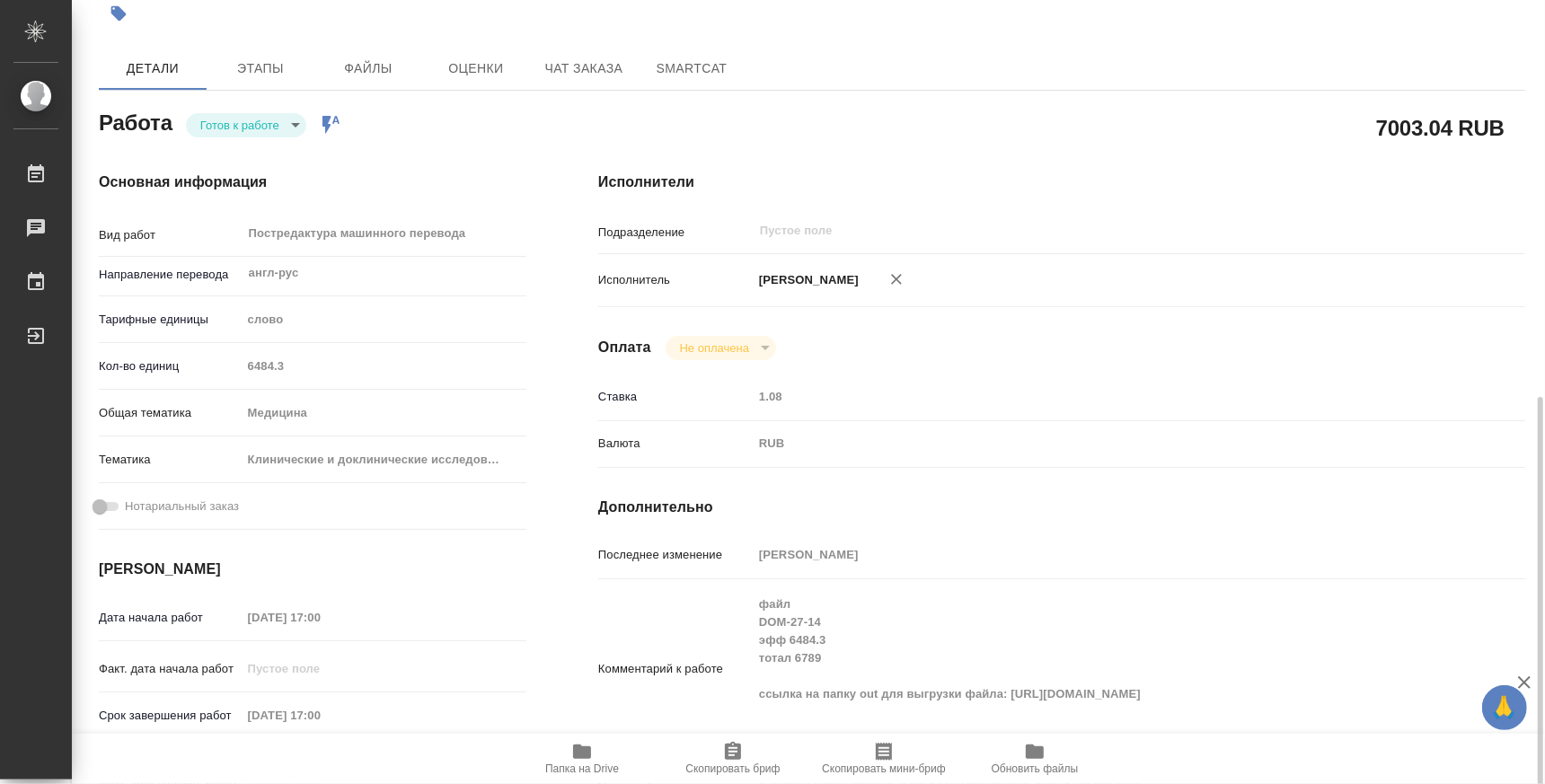
type textarea "x"
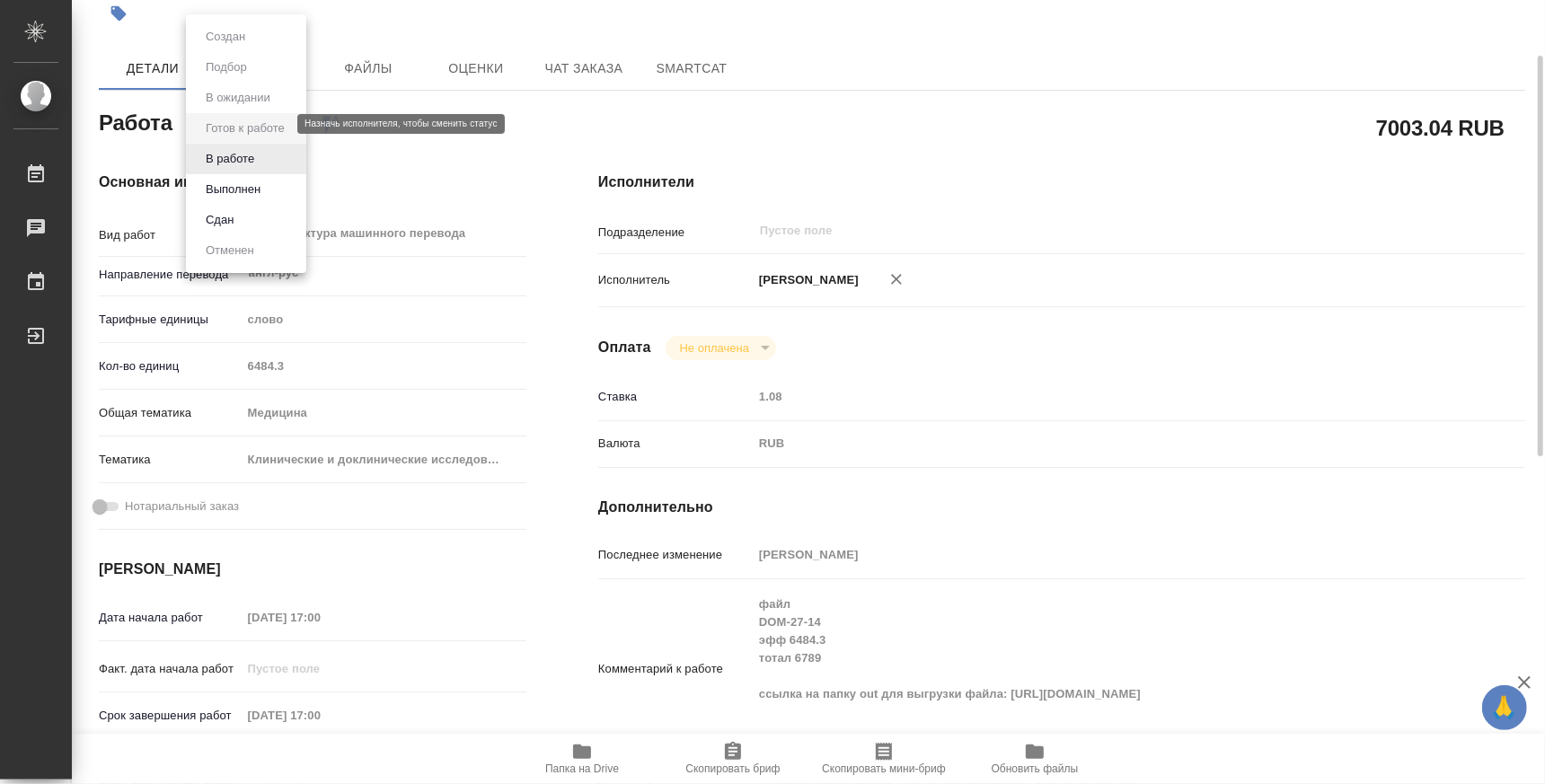
click at [278, 123] on body "🙏 .cls-1 fill:#fff; AWATERA Atminis [PERSON_NAME] Чаты График Выйти S_SNF-6775-…" at bounding box center [772, 392] width 1545 height 784
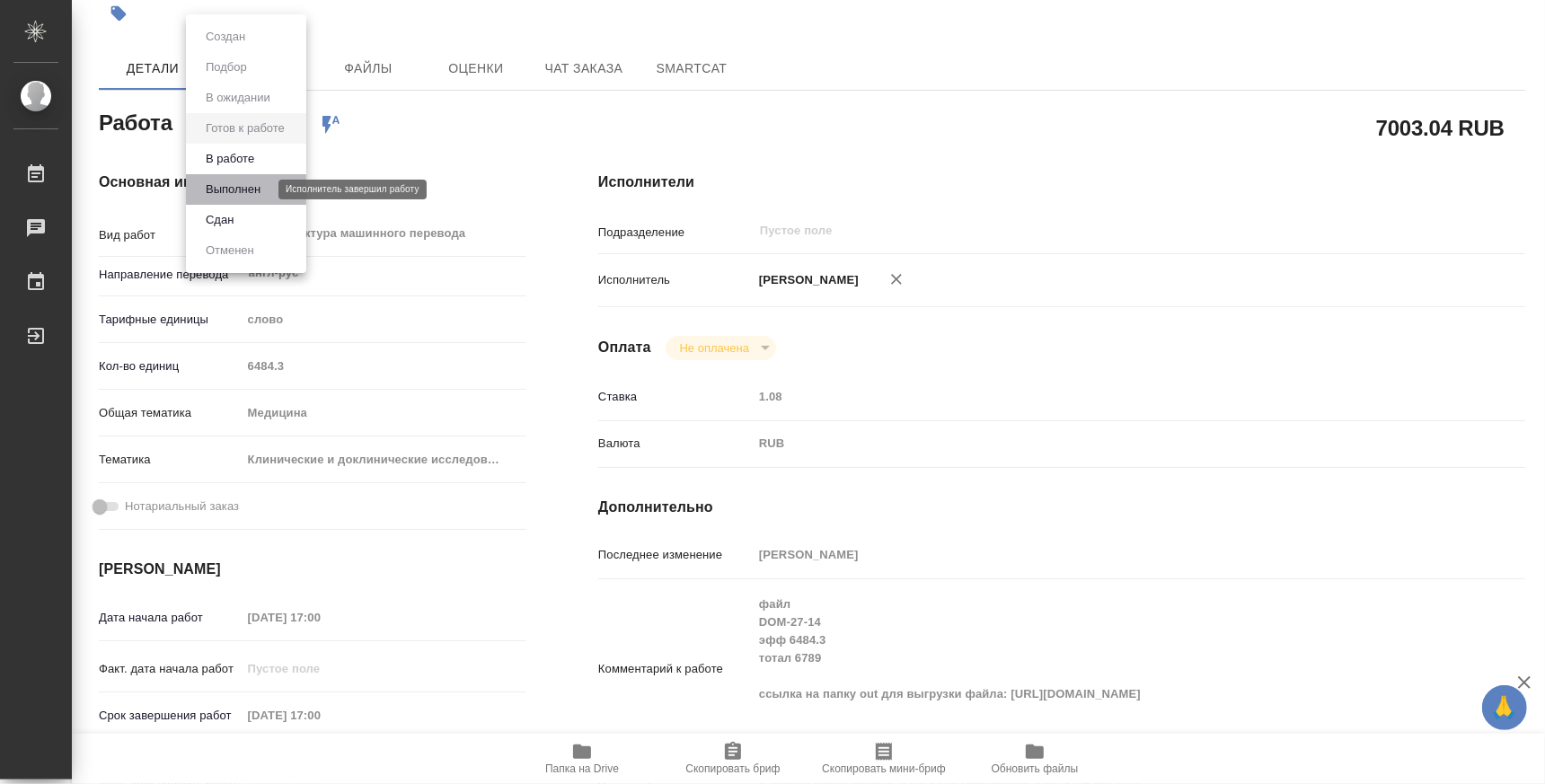
click at [248, 190] on button "Выполнен" at bounding box center [233, 189] width 66 height 19
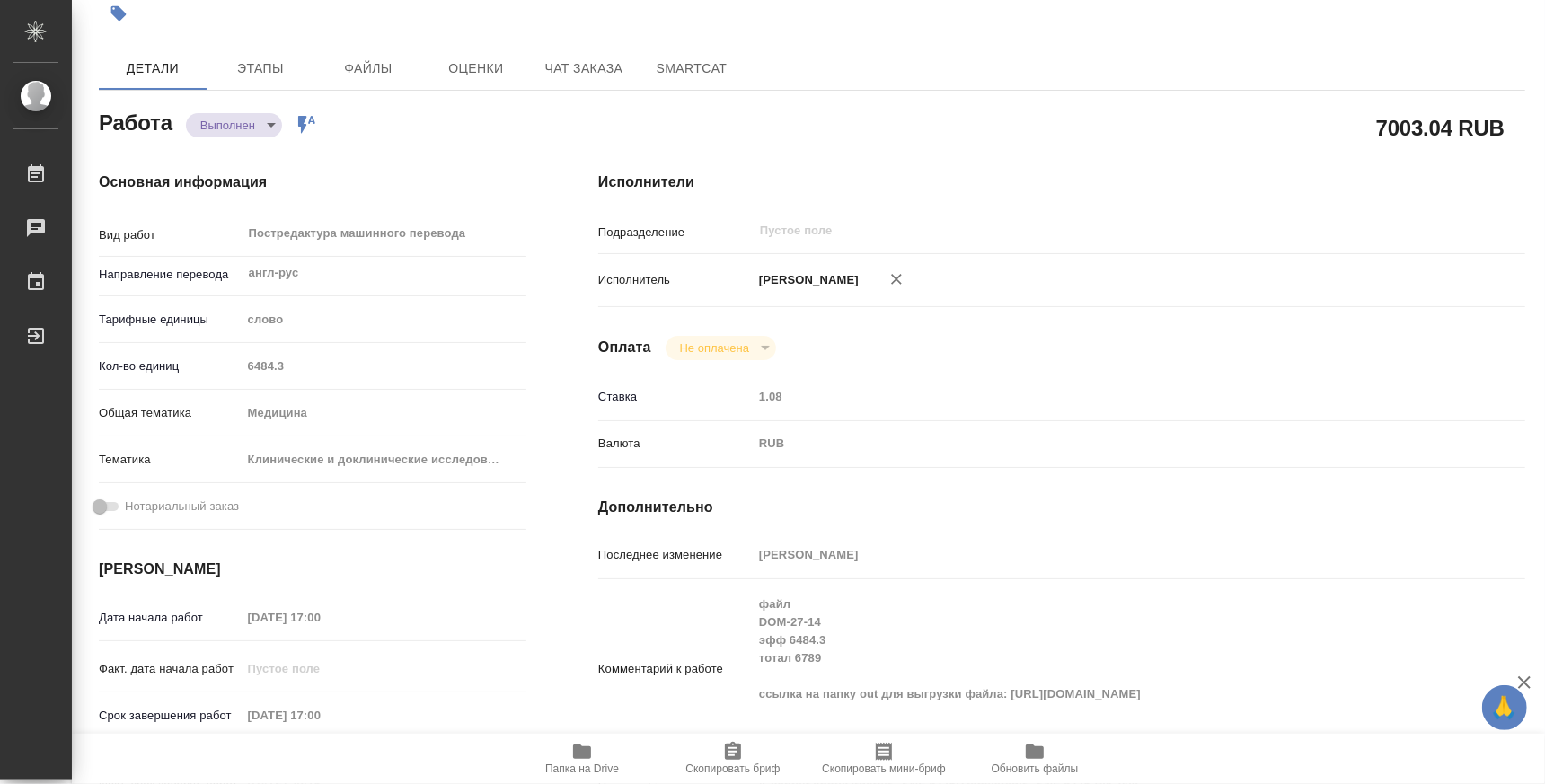
type textarea "x"
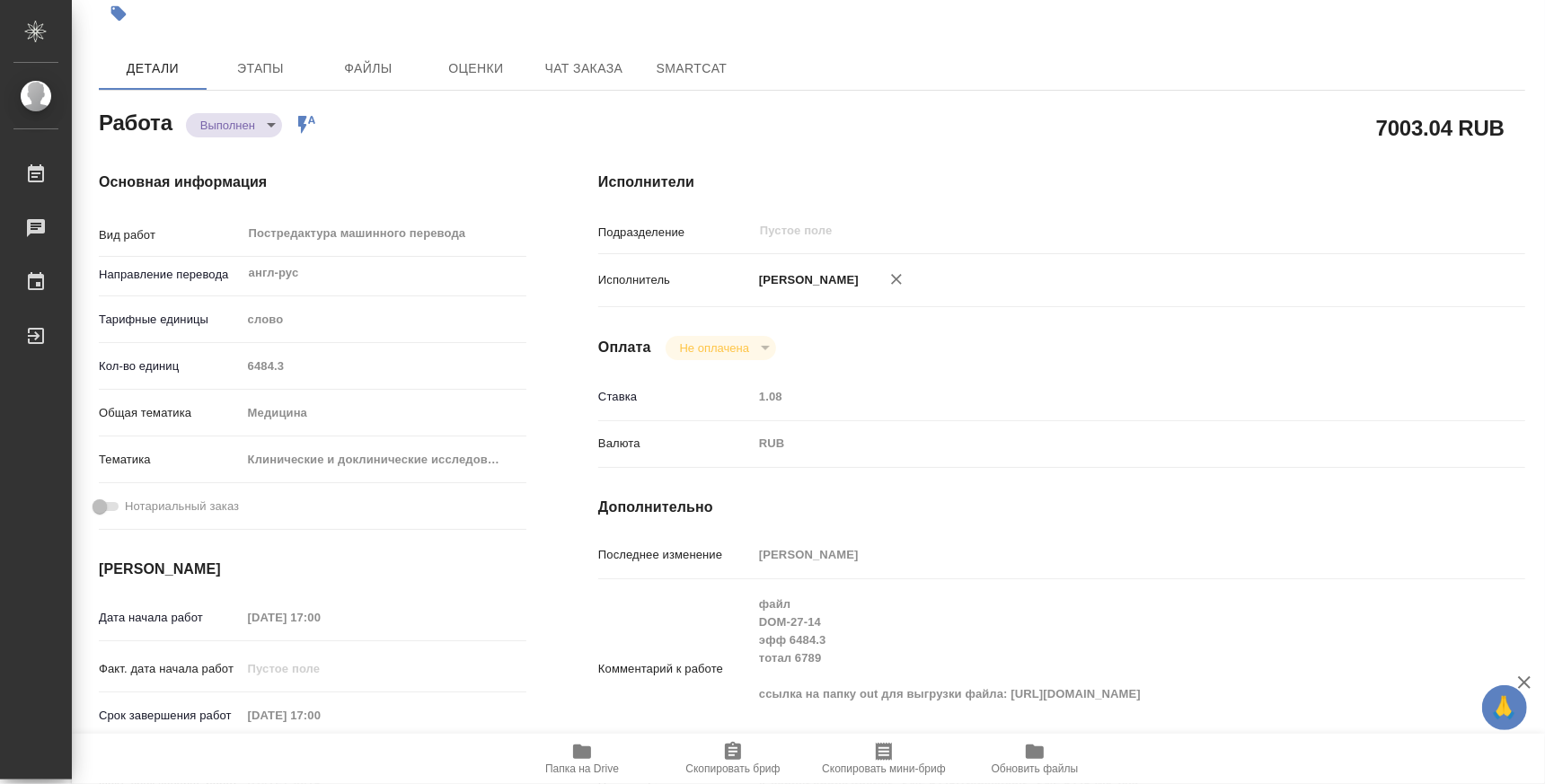
type textarea "x"
